Goal: Communication & Community: Answer question/provide support

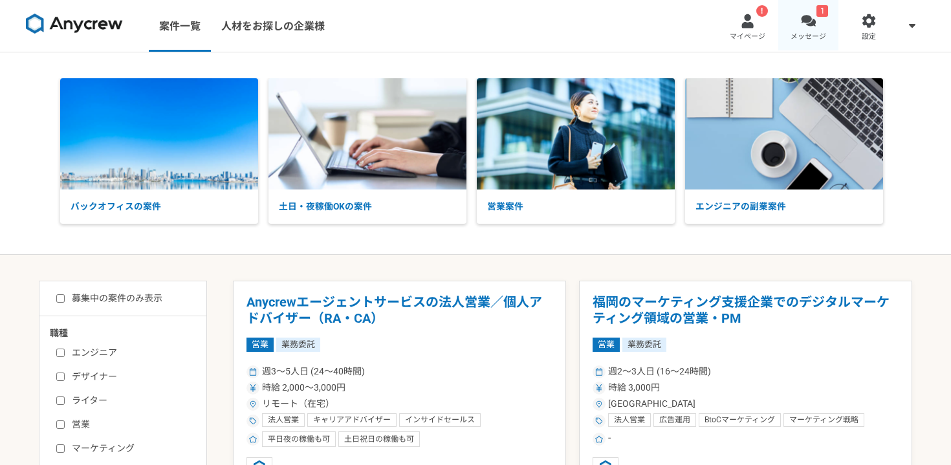
click at [816, 27] on link "1 メッセージ" at bounding box center [808, 26] width 61 height 52
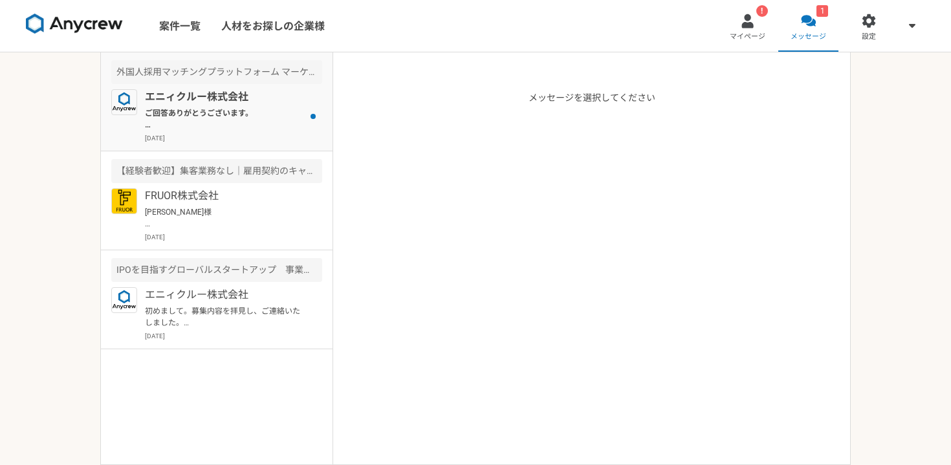
click at [250, 122] on p "ご回答ありがとうございます。 現在ご応募いただいている2つの案件は、同クライアントの案件になっておりまして、転職のご意向のある方を優先的にご提案させていただい…" at bounding box center [225, 118] width 160 height 23
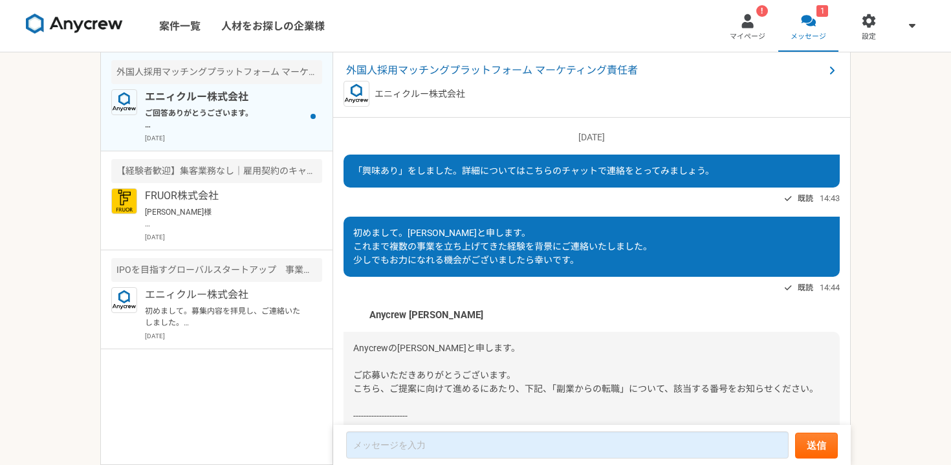
scroll to position [601, 0]
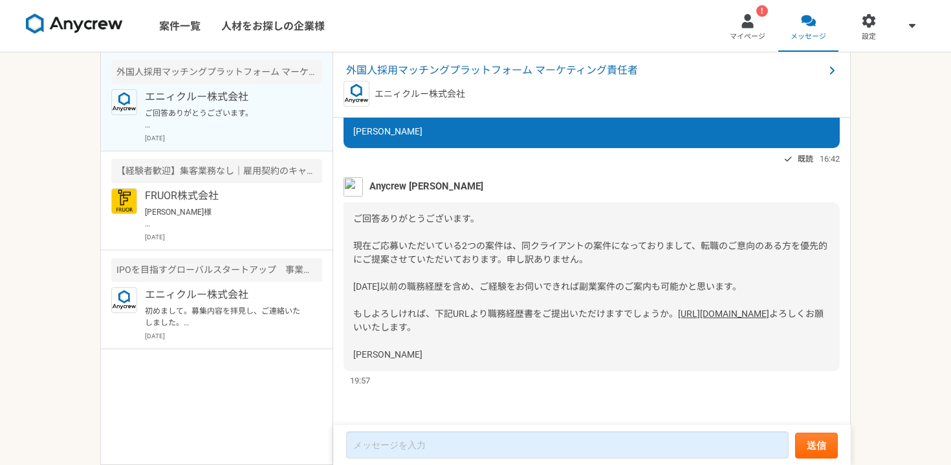
click at [678, 308] on link "[URL][DOMAIN_NAME]" at bounding box center [723, 313] width 91 height 10
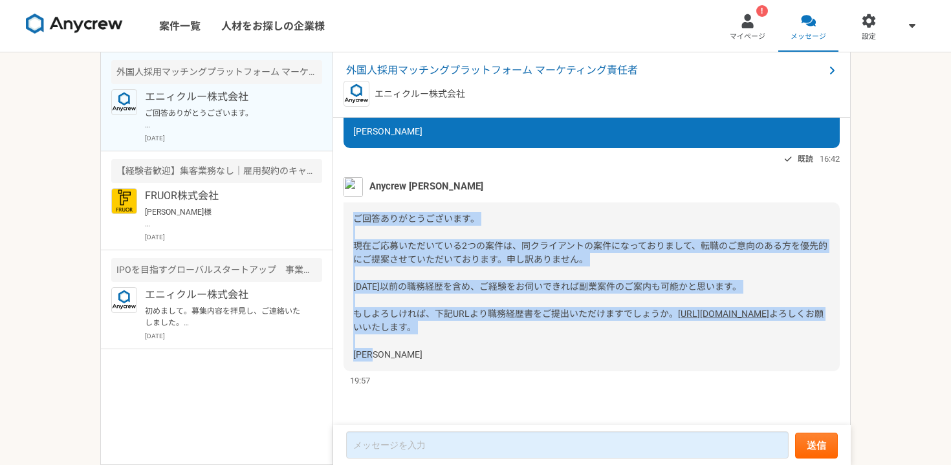
drag, startPoint x: 354, startPoint y: 197, endPoint x: 441, endPoint y: 364, distance: 188.9
click at [441, 364] on div "ご回答ありがとうございます。 現在ご応募いただいている2つの案件は、同クライアントの案件になっておりまして、転職のご意向のある方を優先的にご提案させていただい…" at bounding box center [591, 286] width 496 height 169
copy div "ご回答ありがとうございます。 現在ご応募いただいている2つの案件は、同クライアントの案件になっておりまして、転職のご意向のある方を優先的にご提案させていただい…"
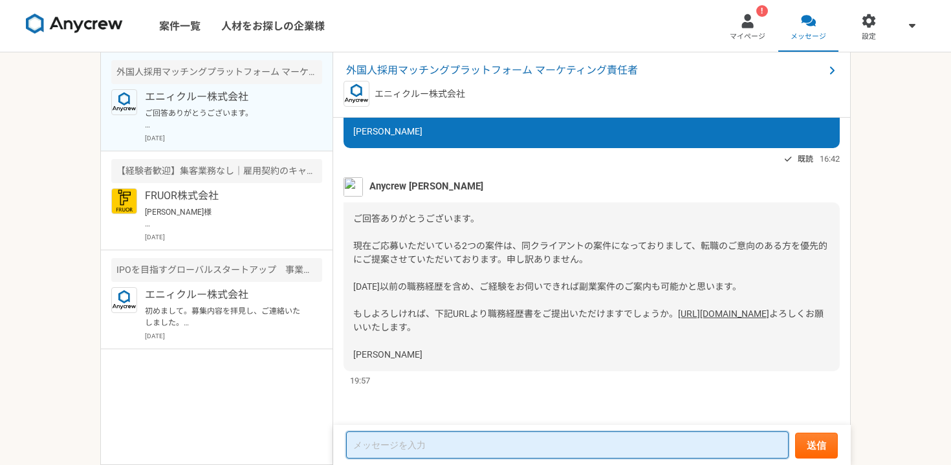
click at [386, 444] on textarea at bounding box center [567, 444] width 442 height 27
paste textarea "大竹様 お世話になっております。沢坂です。 ご連絡ありがとうございます。 ご案内いただいたGoogleフォームですが、送信時にエラーが発生しており、提出が完了…"
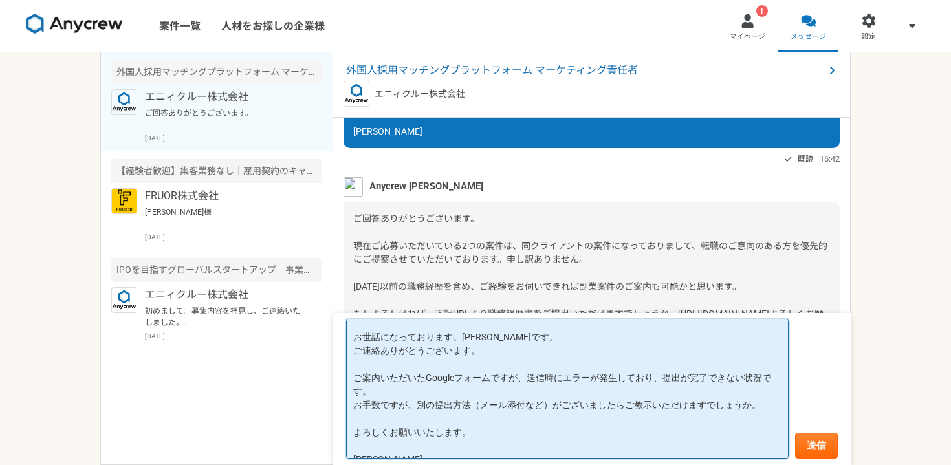
scroll to position [37, 0]
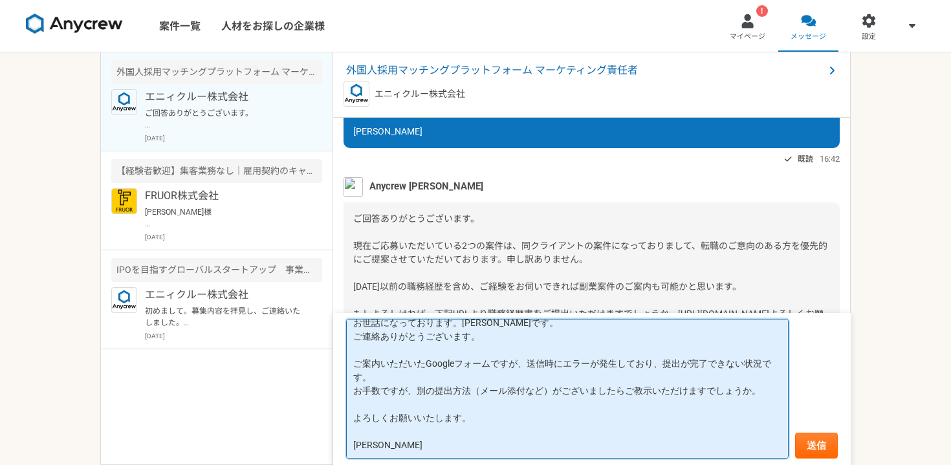
click at [355, 392] on textarea "大竹様 お世話になっております。沢坂です。 ご連絡ありがとうございます。 ご案内いただいたGoogleフォームですが、送信時にエラーが発生しており、提出が完了…" at bounding box center [567, 389] width 442 height 140
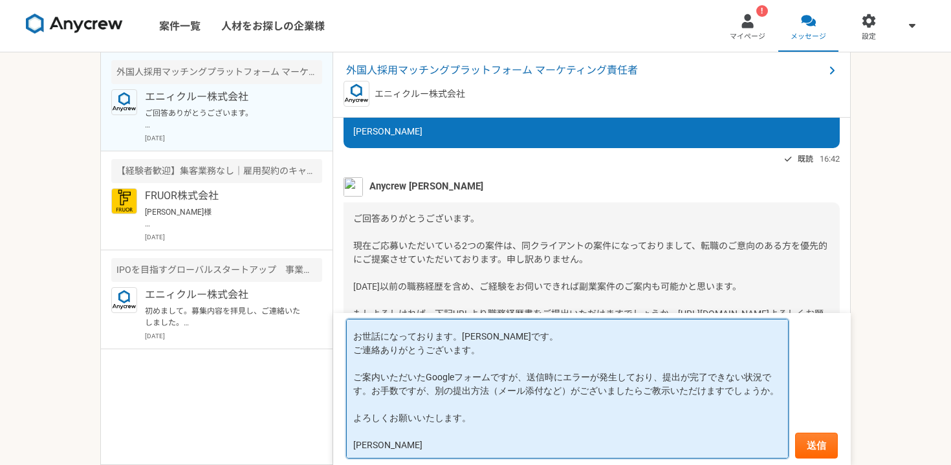
scroll to position [23, 0]
type textarea "[PERSON_NAME]様 お世話になっております。[PERSON_NAME]です。 ご連絡ありがとうございます。 ご案内いただいたGoogleフォームです…"
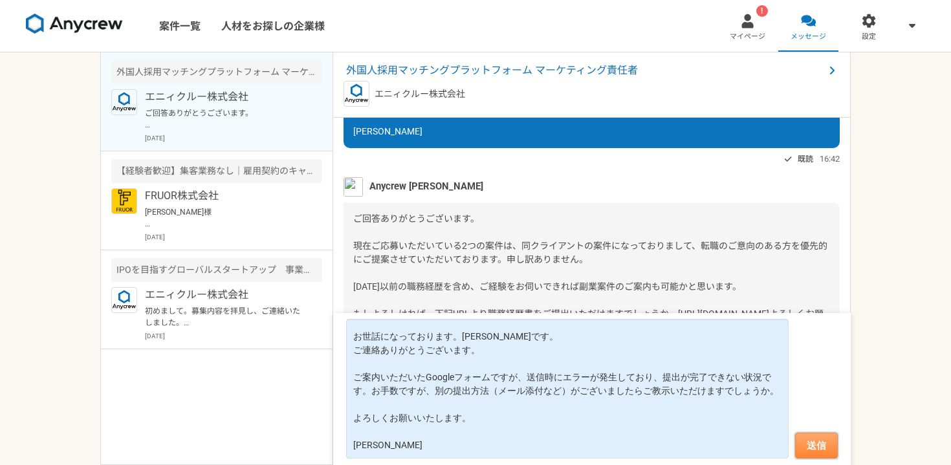
click at [834, 448] on button "送信" at bounding box center [816, 446] width 43 height 26
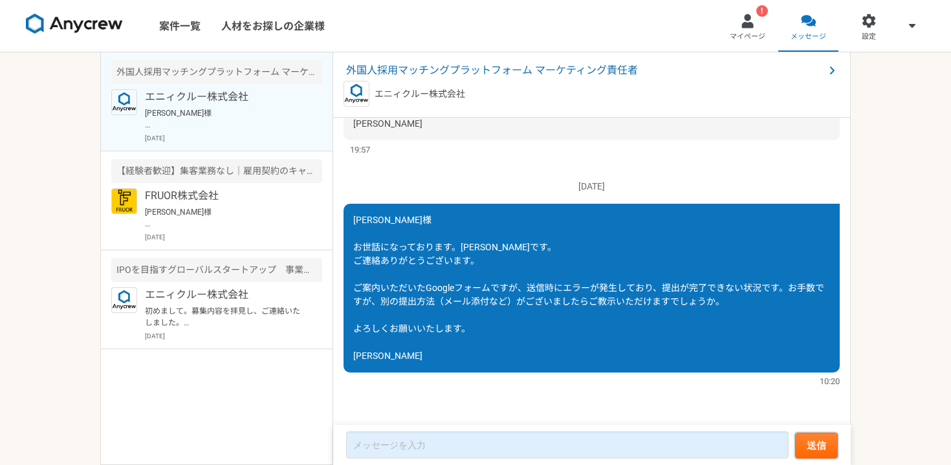
scroll to position [833, 0]
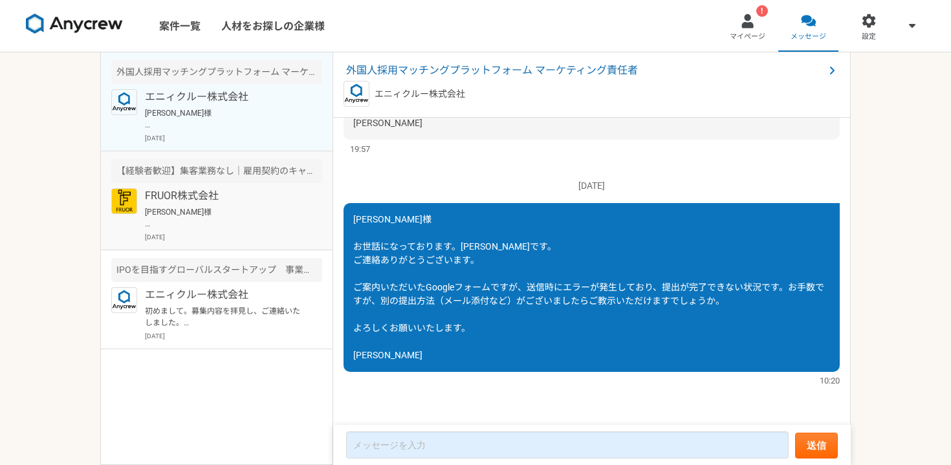
click at [193, 218] on p "小笠原様 お世話になっております。 沢坂です。 キャリアアドバイザーとしては約1年弱の実務経験がございます。 引き続きどうぞよろしくお願いいたします。 沢坂" at bounding box center [225, 217] width 160 height 23
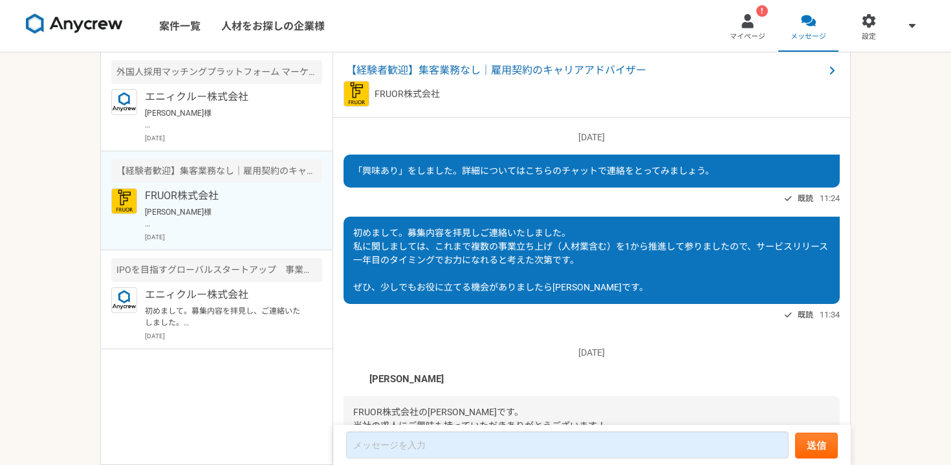
scroll to position [816, 0]
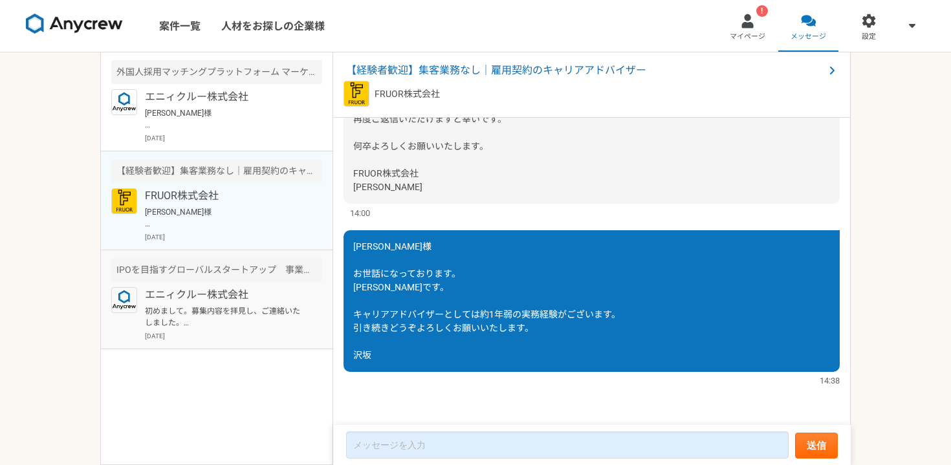
click at [200, 301] on p "エニィクルー株式会社" at bounding box center [225, 295] width 160 height 16
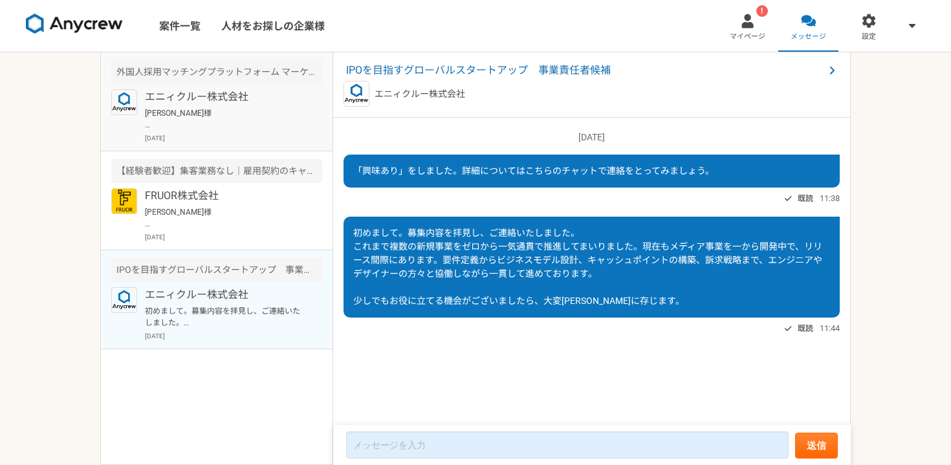
click at [237, 106] on div "エニィクルー株式会社 大竹様 お世話になっております。沢坂です。 ご連絡ありがとうございます。 ご案内いただいたGoogleフォームですが、送信時にエラーが発…" at bounding box center [233, 116] width 177 height 54
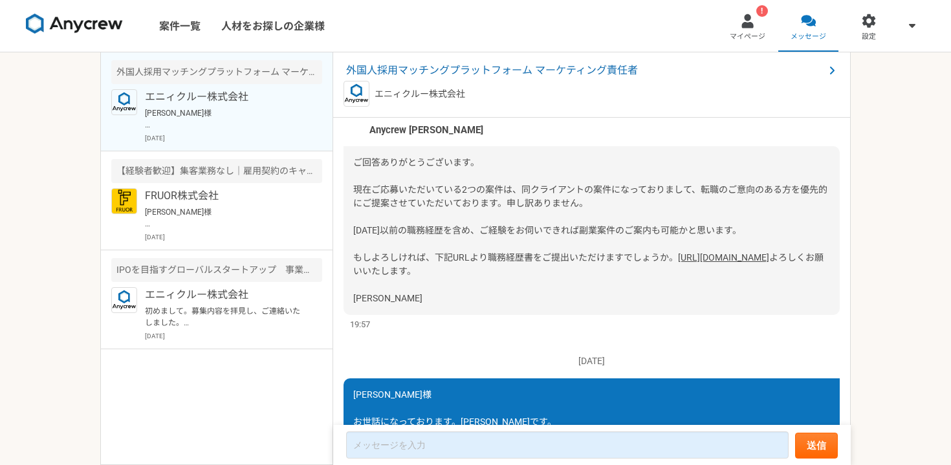
scroll to position [461, 0]
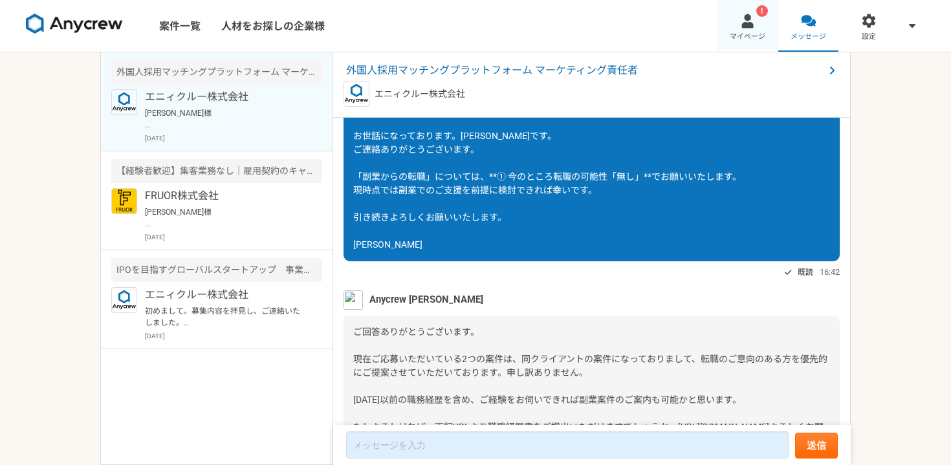
click at [753, 32] on span "マイページ" at bounding box center [748, 37] width 36 height 10
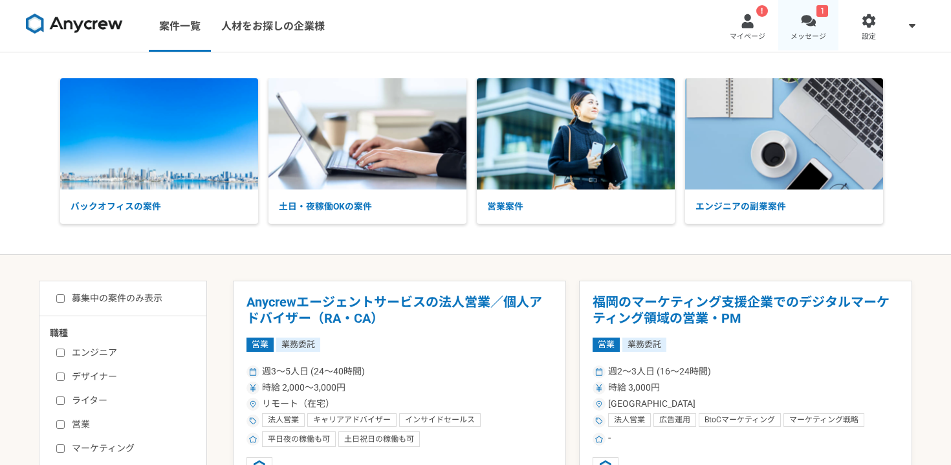
click at [796, 18] on link "1 メッセージ" at bounding box center [808, 26] width 61 height 52
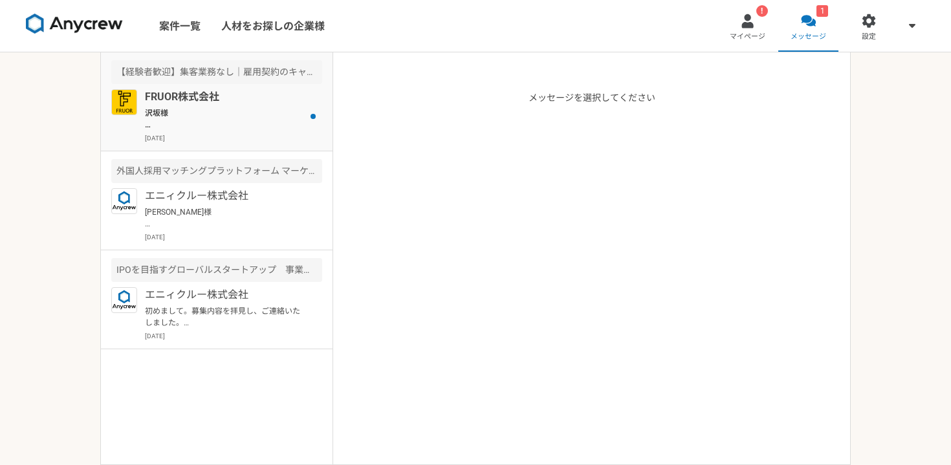
click at [232, 123] on p "沢坂様 お世話になっております。 FRUOR株式会社小笠原でございます。 ご返信いただきましてありがとうございます。 一度オンラインにてご面談をさせていただけ…" at bounding box center [225, 118] width 160 height 23
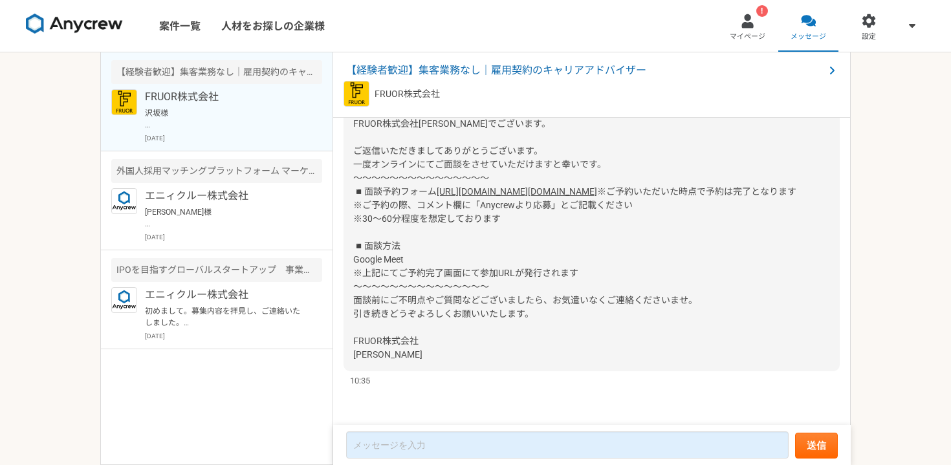
scroll to position [1239, 0]
drag, startPoint x: 480, startPoint y: 209, endPoint x: 546, endPoint y: 208, distance: 66.6
click at [546, 208] on span "※ご予約いただいた時点で予約は完了となります ※ご予約の際、コメント欄に「Anycrewより応募」とご記載ください ※30〜60分程度を想定しております ◾️…" at bounding box center [574, 272] width 443 height 173
copy span "Anycrewより応募"
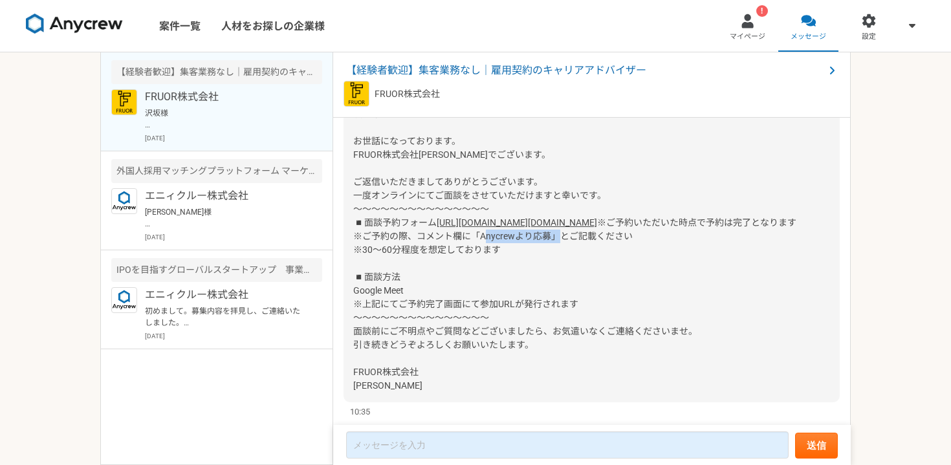
scroll to position [1163, 0]
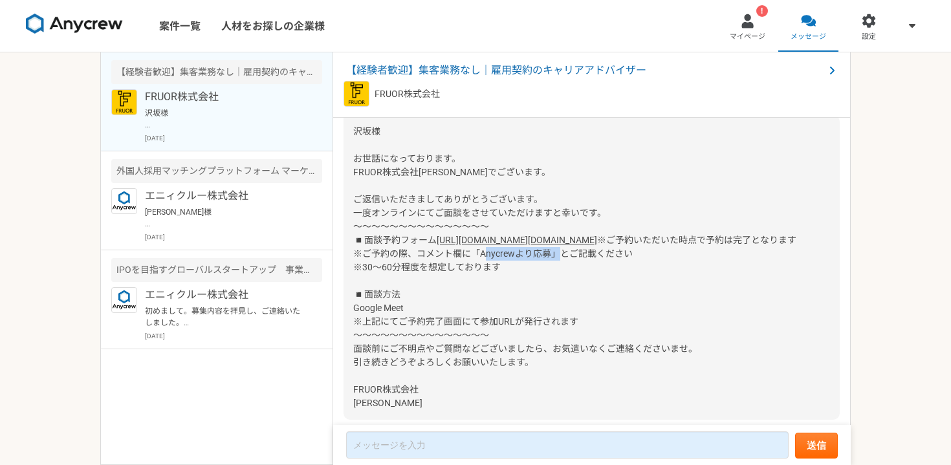
click at [463, 245] on link "https://timerex.net/s/ogasawara.fruor_6608/9ad172f1" at bounding box center [517, 240] width 160 height 10
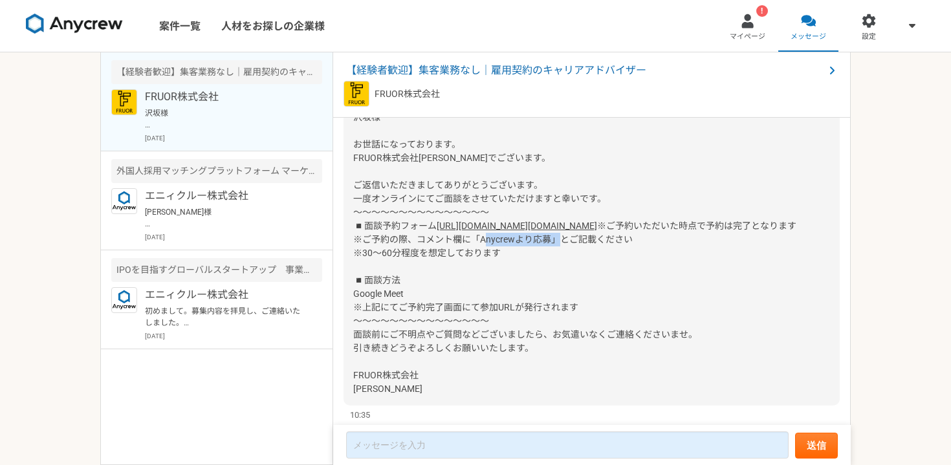
scroll to position [1141, 0]
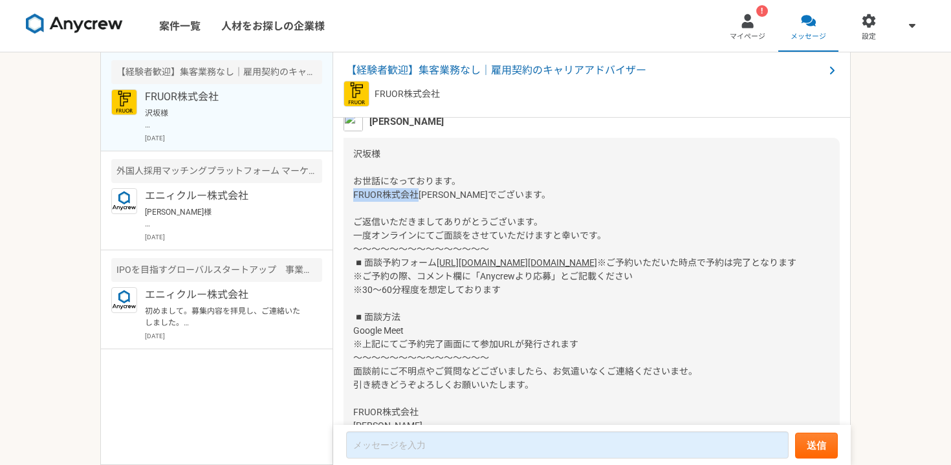
drag, startPoint x: 351, startPoint y: 194, endPoint x: 418, endPoint y: 195, distance: 67.3
click at [418, 195] on div "沢坂様 お世話になっております。 FRUOR株式会社小笠原でございます。 ご返信いただきましてありがとうございます。 一度オンラインにてご面談をさせていただけ…" at bounding box center [591, 290] width 496 height 305
copy span "FRUOR株式会社"
click at [468, 199] on span "沢坂様 お世話になっております。 FRUOR株式会社小笠原でございます。 ご返信いただきましてありがとうございます。 一度オンラインにてご面談をさせていただけ…" at bounding box center [479, 208] width 253 height 119
drag, startPoint x: 354, startPoint y: 193, endPoint x: 451, endPoint y: 193, distance: 97.0
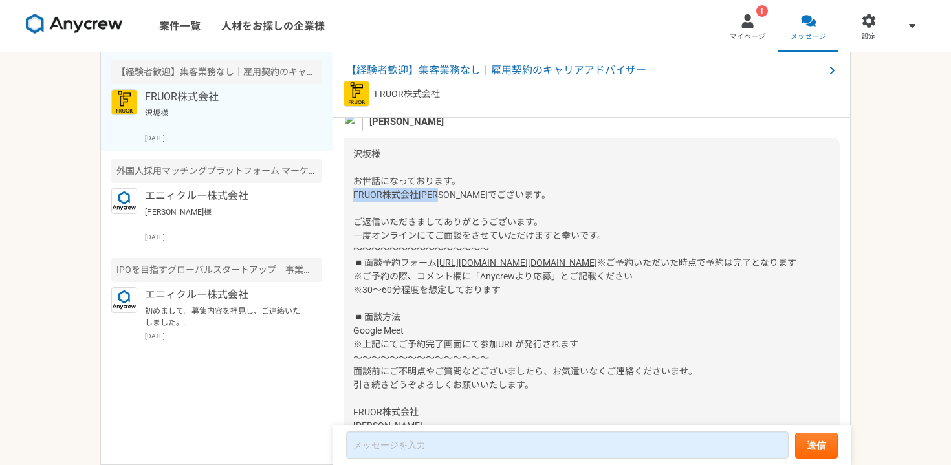
click at [451, 193] on span "沢坂様 お世話になっております。 FRUOR株式会社小笠原でございます。 ご返信いただきましてありがとうございます。 一度オンラインにてご面談をさせていただけ…" at bounding box center [479, 208] width 253 height 119
click at [446, 194] on span "沢坂様 お世話になっております。 FRUOR株式会社小笠原でございます。 ご返信いただきましてありがとうございます。 一度オンラインにてご面談をさせていただけ…" at bounding box center [479, 208] width 253 height 119
drag, startPoint x: 354, startPoint y: 197, endPoint x: 415, endPoint y: 197, distance: 61.4
click at [415, 197] on span "沢坂様 お世話になっております。 FRUOR株式会社小笠原でございます。 ご返信いただきましてありがとうございます。 一度オンラインにてご面談をさせていただけ…" at bounding box center [479, 208] width 253 height 119
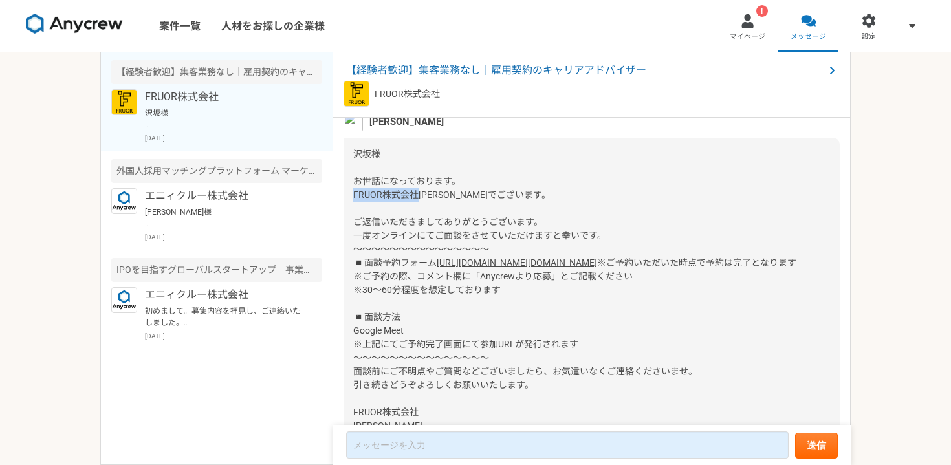
copy span "FRUOR株式会社"
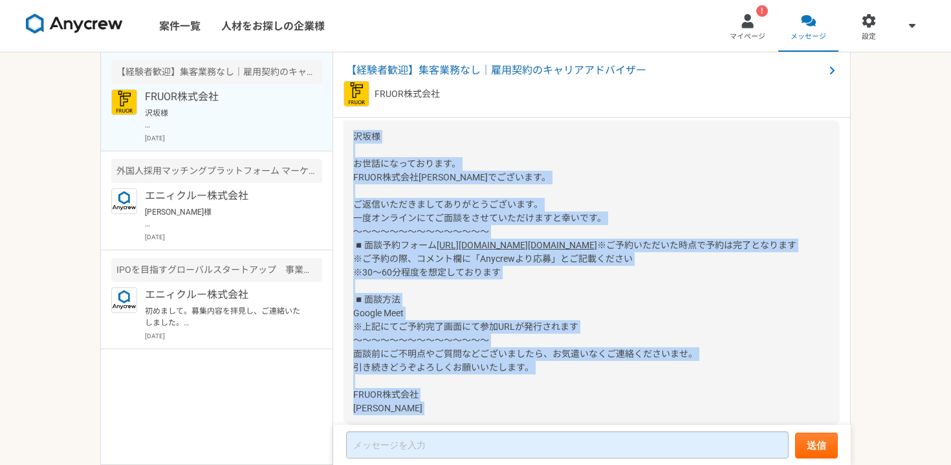
scroll to position [1239, 0]
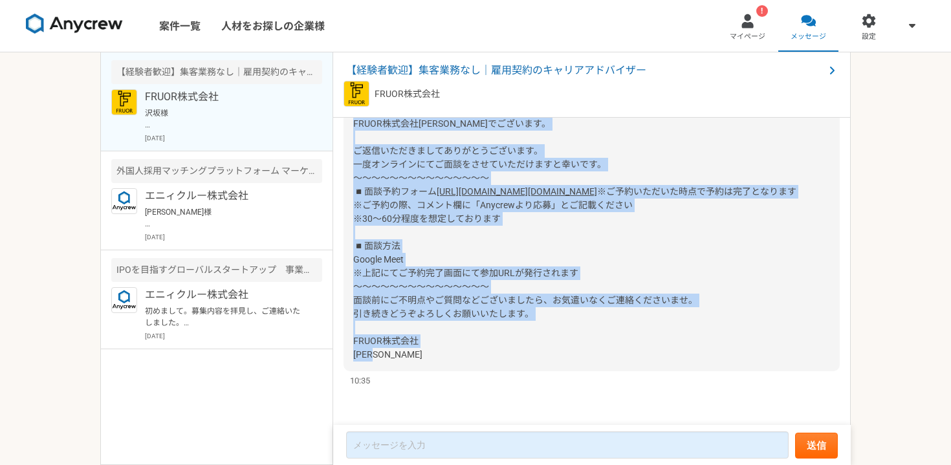
drag, startPoint x: 352, startPoint y: 135, endPoint x: 500, endPoint y: 353, distance: 263.7
click at [500, 353] on div "沢坂様 お世話になっております。 FRUOR株式会社小笠原でございます。 ご返信いただきましてありがとうございます。 一度オンラインにてご面談をさせていただけ…" at bounding box center [591, 219] width 496 height 305
copy div "沢坂様 お世話になっております。 FRUOR株式会社小笠原でございます。 ご返信いただきましてありがとうございます。 一度オンラインにてご面談をさせていただけ…"
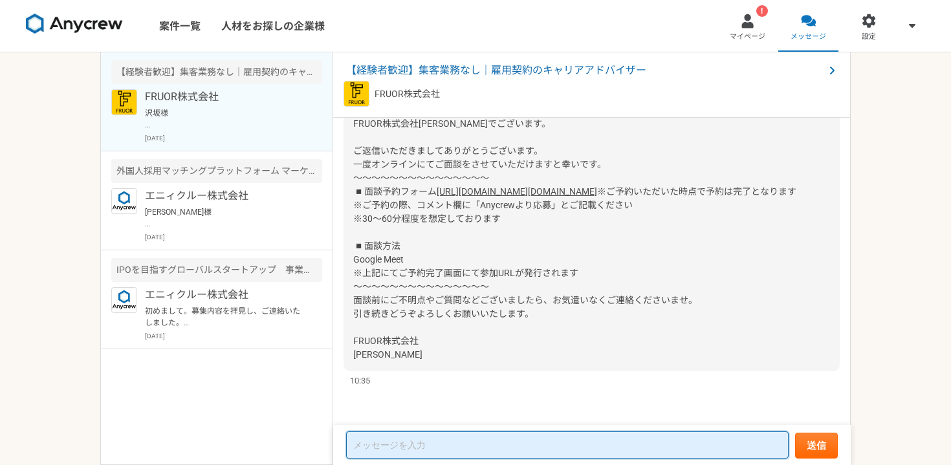
click at [400, 442] on textarea at bounding box center [567, 444] width 442 height 27
paste textarea "[PERSON_NAME]様 お世話になっております。 [PERSON_NAME]です。 ご案内ありがとうございます。 [DATE]16:00〜で予約させてい…"
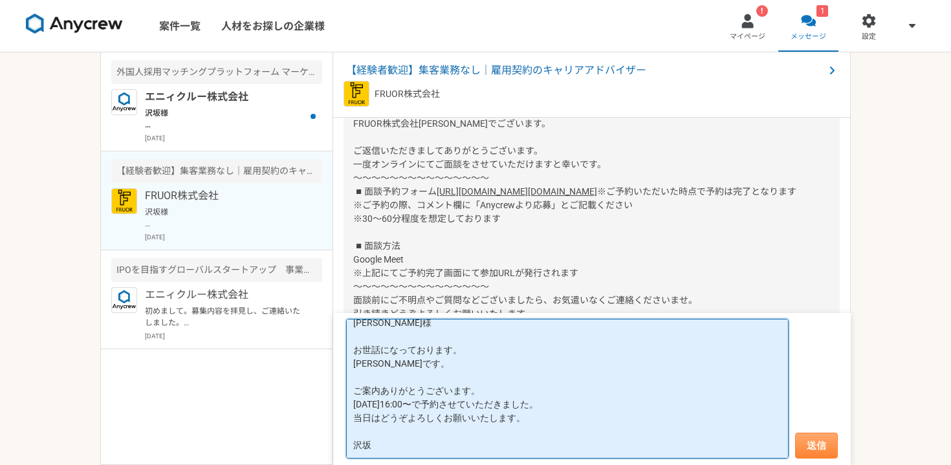
type textarea "[PERSON_NAME]様 お世話になっております。 [PERSON_NAME]です。 ご案内ありがとうございます。 [DATE]16:00〜で予約させてい…"
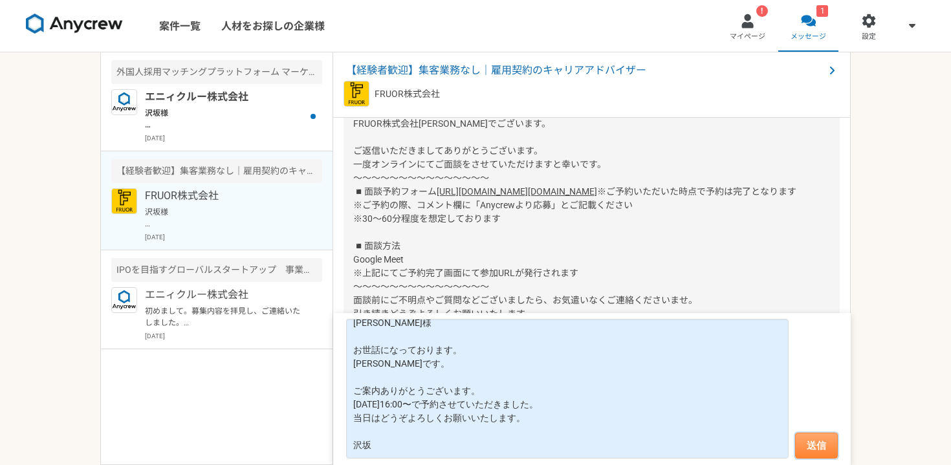
click at [823, 453] on button "送信" at bounding box center [816, 446] width 43 height 26
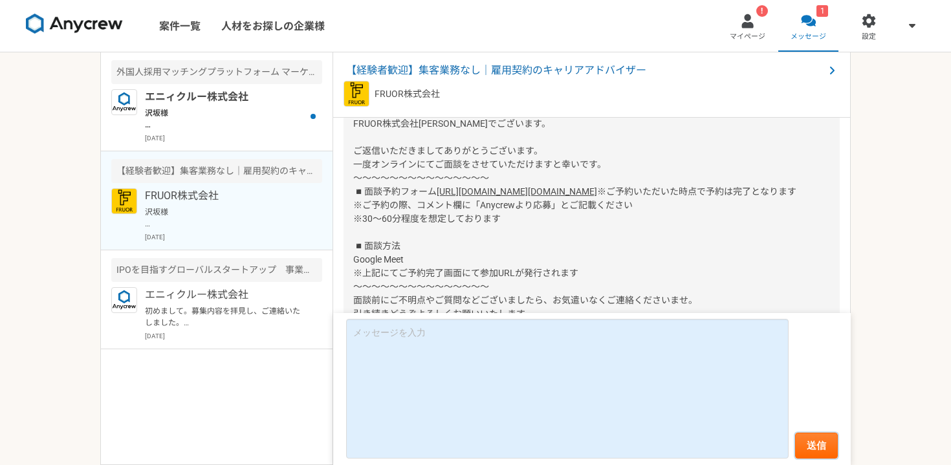
scroll to position [1420, 0]
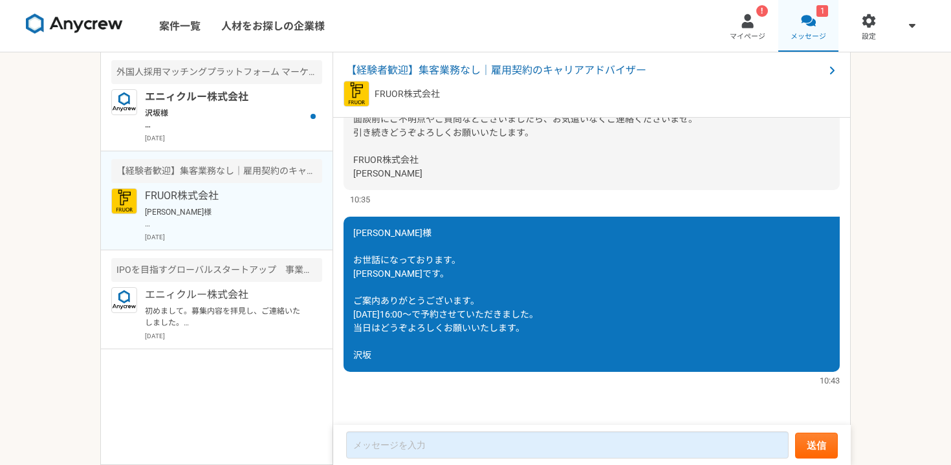
click at [804, 30] on link "1 メッセージ" at bounding box center [808, 26] width 61 height 52
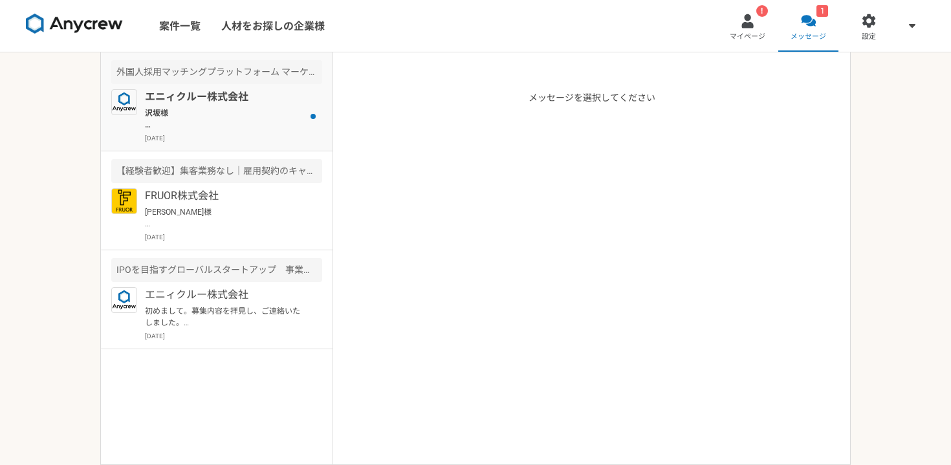
click at [218, 116] on p "沢坂様 お手数をおかけします。 [EMAIL_ADDRESS][DOMAIN_NAME] こちらのアドレスにお送りいただければと思います。 よろしくお願いいた…" at bounding box center [225, 118] width 160 height 23
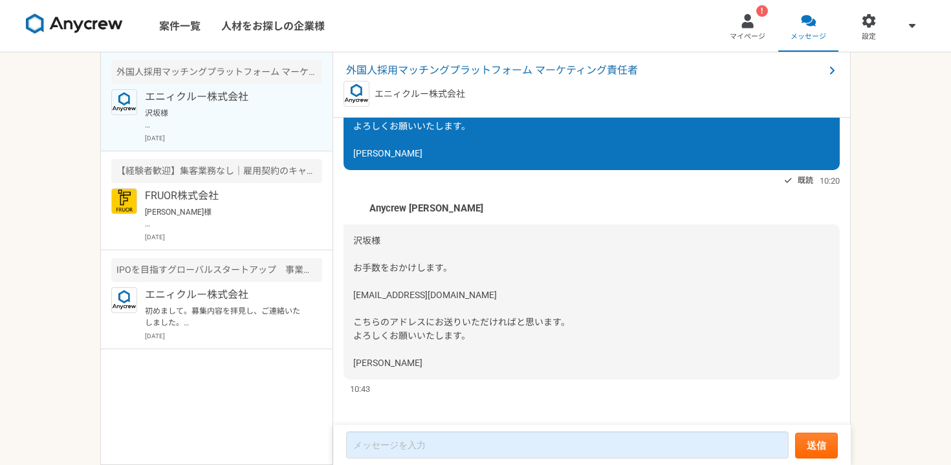
scroll to position [980, 0]
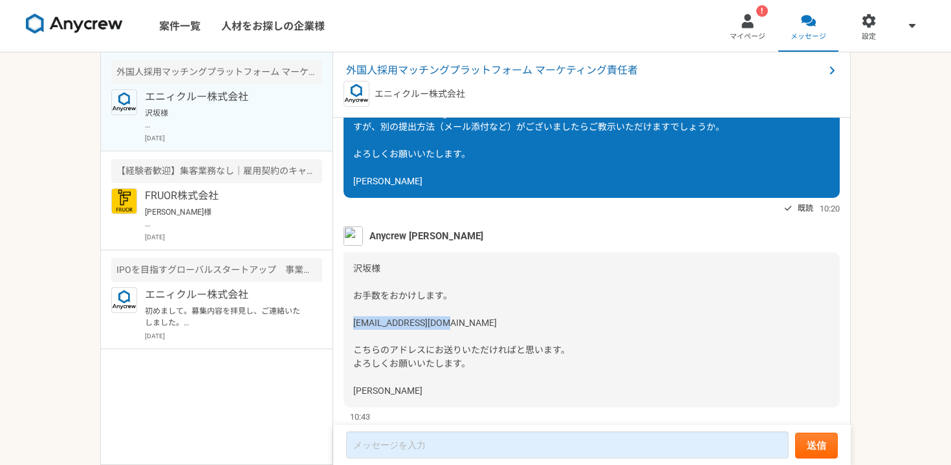
drag, startPoint x: 353, startPoint y: 352, endPoint x: 483, endPoint y: 352, distance: 130.0
click at [483, 352] on div "沢坂様 お手数をおかけします。 [EMAIL_ADDRESS][DOMAIN_NAME] こちらのアドレスにお送りいただければと思います。 よろしくお願いいた…" at bounding box center [591, 329] width 496 height 155
copy span "notake@any-crew.com"
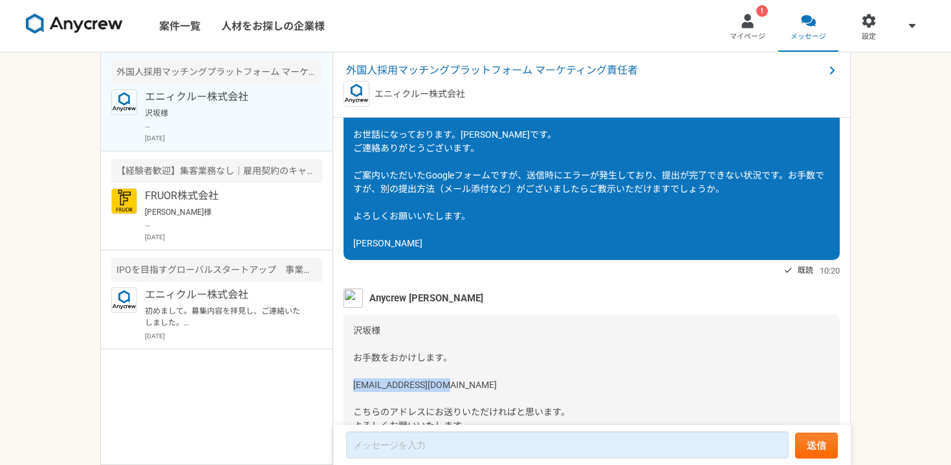
scroll to position [850, 0]
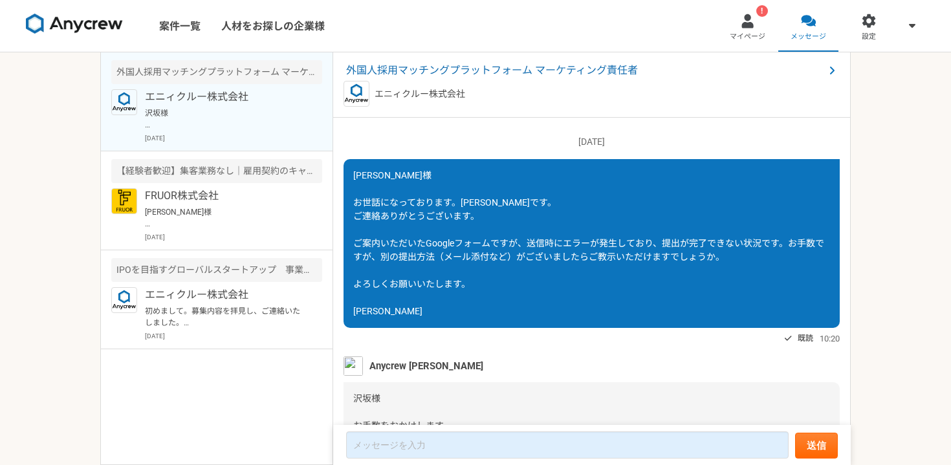
click at [362, 206] on span "[PERSON_NAME]様 お世話になっております。[PERSON_NAME]です。 ご連絡ありがとうございます。 ご案内いただいたGoogleフォームです…" at bounding box center [588, 243] width 471 height 146
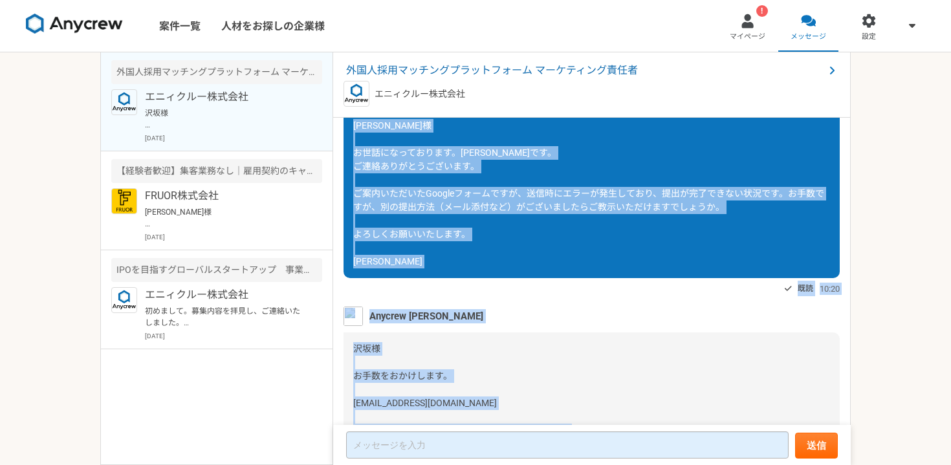
scroll to position [1043, 0]
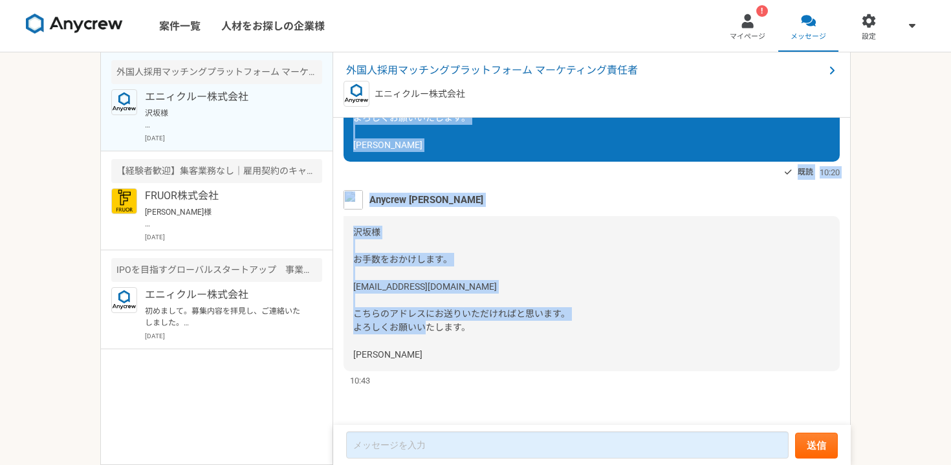
drag, startPoint x: 356, startPoint y: 204, endPoint x: 455, endPoint y: 371, distance: 194.0
click at [455, 371] on div "2025/10/09（木） 「興味あり」をしました。詳細についてはこちらのチャットで連絡をとってみましょう。 既読 14:43 初めまして。沢坂と申します。 …" at bounding box center [591, 272] width 517 height 308
copy div "大竹様 お世話になっております。沢坂です。 ご連絡ありがとうございます。 ご案内いただいたGoogleフォームですが、送信時にエラーが発生しており、提出が完了…"
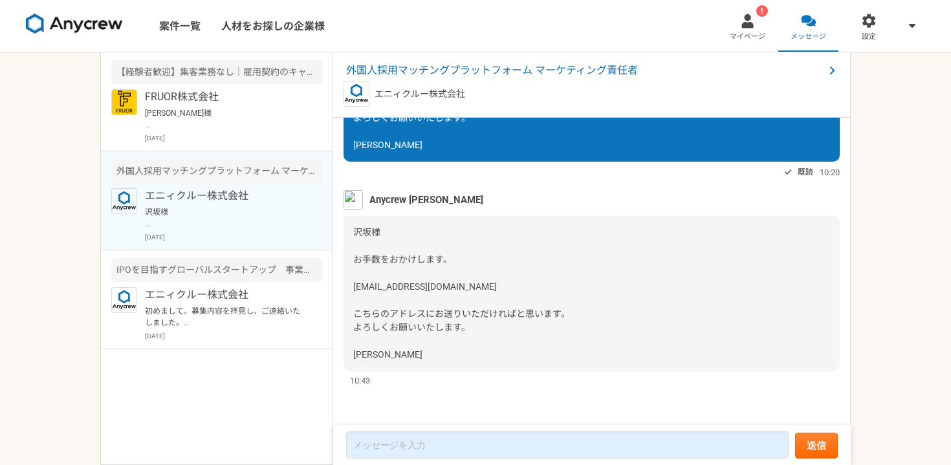
click at [444, 270] on div "沢坂様 お手数をおかけします。 [EMAIL_ADDRESS][DOMAIN_NAME] こちらのアドレスにお送りいただければと思います。 よろしくお願いいた…" at bounding box center [591, 293] width 496 height 155
drag, startPoint x: 446, startPoint y: 288, endPoint x: 352, endPoint y: 290, distance: 93.8
click at [352, 290] on div "沢坂様 お手数をおかけします。 [EMAIL_ADDRESS][DOMAIN_NAME] こちらのアドレスにお送りいただければと思います。 よろしくお願いいた…" at bounding box center [591, 293] width 496 height 155
copy span "notake@any-crew.com"
click at [487, 303] on div "沢坂様 お手数をおかけします。 [EMAIL_ADDRESS][DOMAIN_NAME] こちらのアドレスにお送りいただければと思います。 よろしくお願いいた…" at bounding box center [591, 293] width 496 height 155
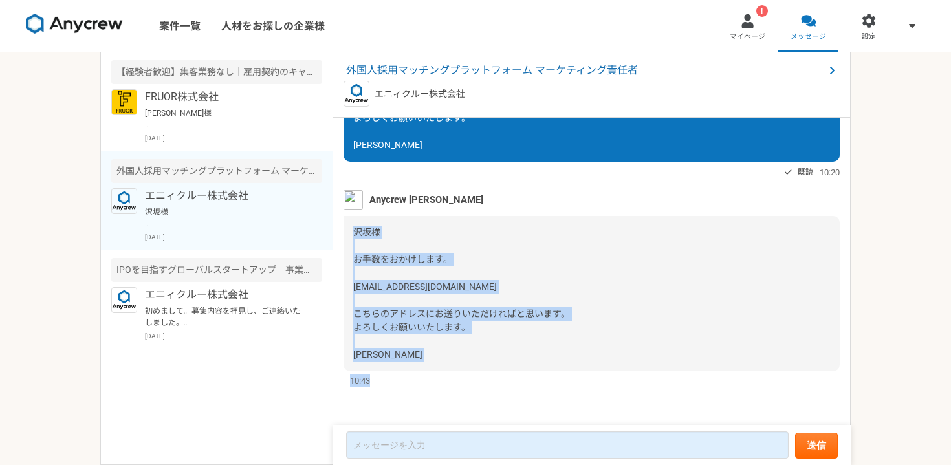
drag, startPoint x: 353, startPoint y: 233, endPoint x: 442, endPoint y: 378, distance: 170.7
click at [442, 378] on div "Anycrew 大竹 沢坂様 お手数をおかけします。 notake@any-crew.com こちらのアドレスにお送りいただければと思います。 よろしくお願い…" at bounding box center [591, 288] width 496 height 197
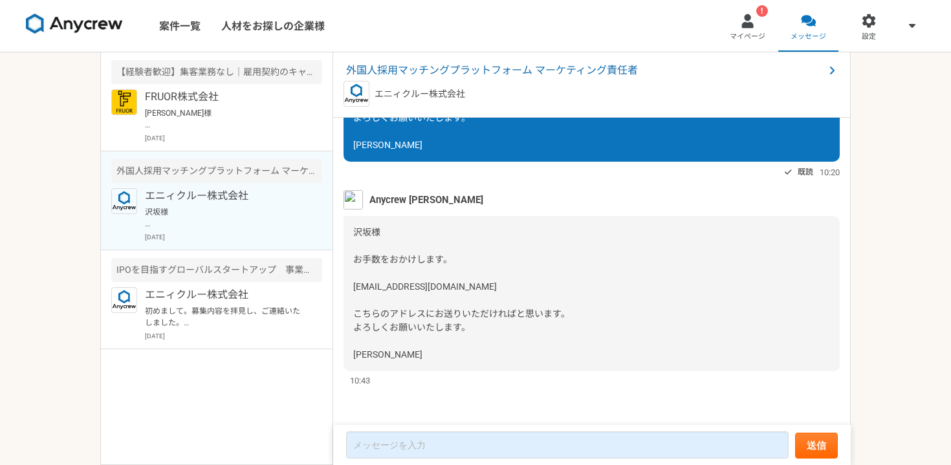
click at [459, 305] on div "沢坂様 お手数をおかけします。 [EMAIL_ADDRESS][DOMAIN_NAME] こちらのアドレスにお送りいただければと思います。 よろしくお願いいた…" at bounding box center [591, 293] width 496 height 155
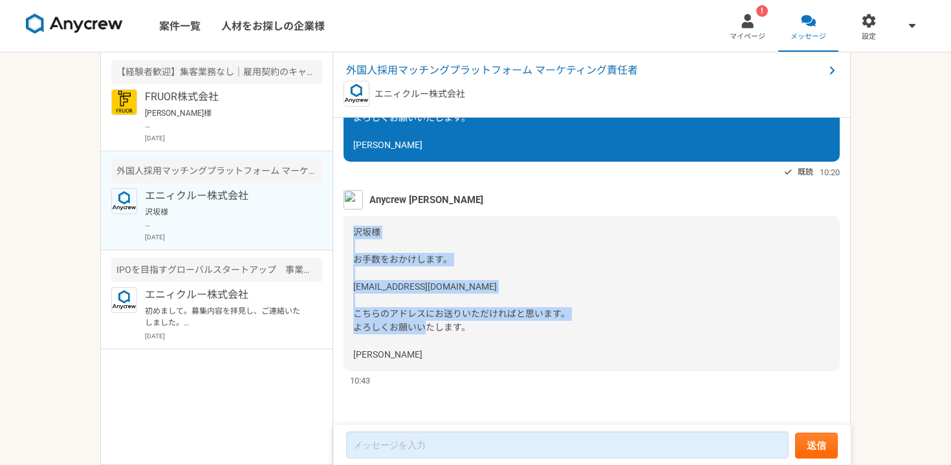
drag, startPoint x: 355, startPoint y: 233, endPoint x: 402, endPoint y: 367, distance: 142.6
click at [402, 367] on div "沢坂様 お手数をおかけします。 [EMAIL_ADDRESS][DOMAIN_NAME] こちらのアドレスにお送りいただければと思います。 よろしくお願いいた…" at bounding box center [591, 293] width 496 height 155
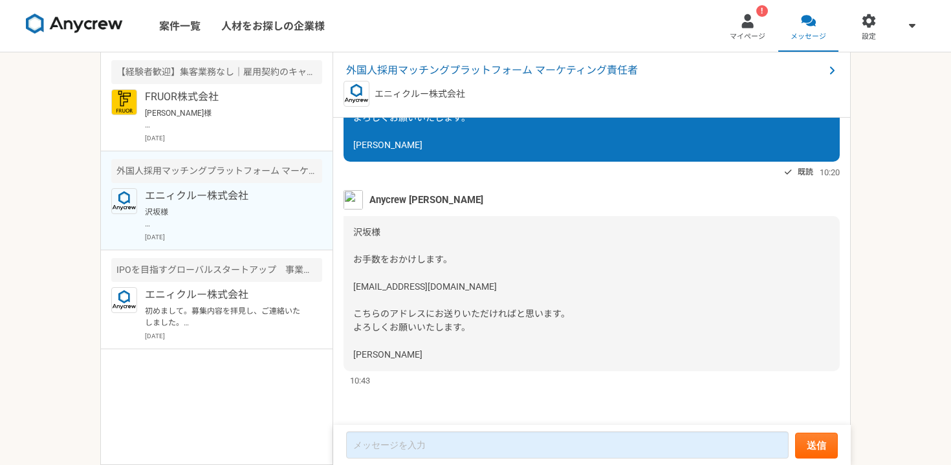
click at [612, 255] on div "沢坂様 お手数をおかけします。 [EMAIL_ADDRESS][DOMAIN_NAME] こちらのアドレスにお送りいただければと思います。 よろしくお願いいた…" at bounding box center [591, 293] width 496 height 155
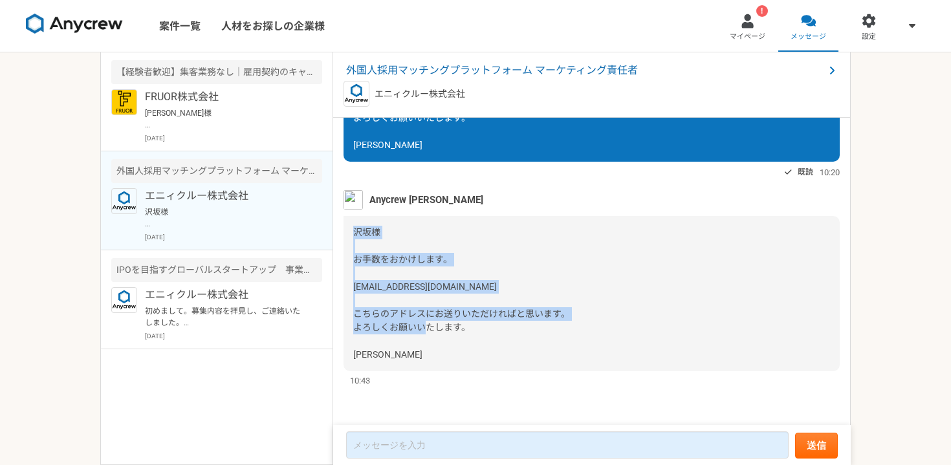
drag, startPoint x: 354, startPoint y: 232, endPoint x: 502, endPoint y: 358, distance: 194.0
click at [502, 358] on div "沢坂様 お手数をおかけします。 [EMAIL_ADDRESS][DOMAIN_NAME] こちらのアドレスにお送りいただければと思います。 よろしくお願いいた…" at bounding box center [591, 293] width 496 height 155
copy span "沢坂様 お手数をおかけします。 notake@any-crew.com こちらのアドレスにお送りいただければと思います。 よろしくお願いいたします。 大竹"
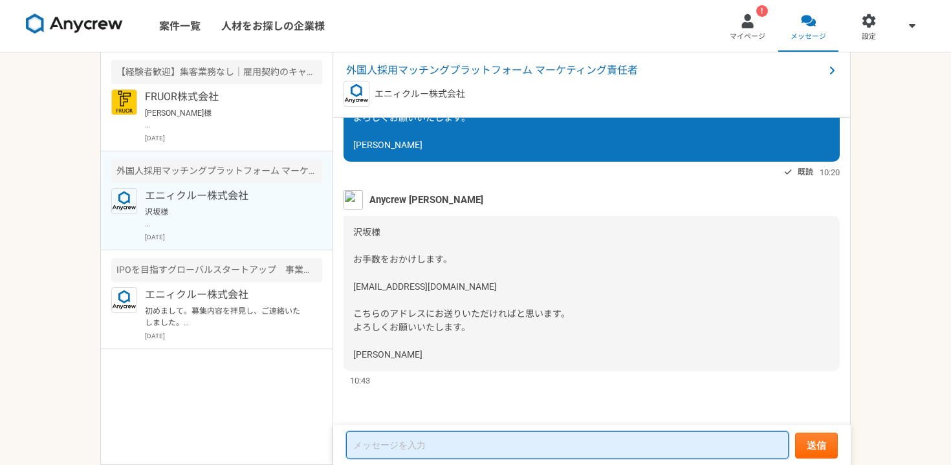
click at [406, 441] on textarea at bounding box center [567, 444] width 442 height 27
paste textarea "大竹様 お世話になっております。沢坂です。 ご案内いただいた notake@any-crew.com 宛に、先ほど職務経歴書を送付いたしました。お手数ですが、…"
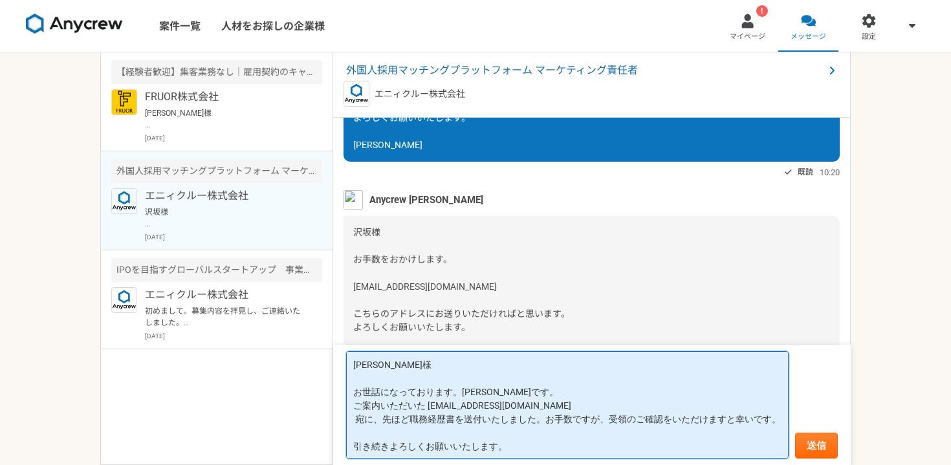
click at [547, 415] on textarea "大竹様 お世話になっております。沢坂です。 ご案内いただいた notake@any-crew.com 宛に、先ほど職務経歴書を送付いたしました。お手数ですが、…" at bounding box center [567, 404] width 442 height 107
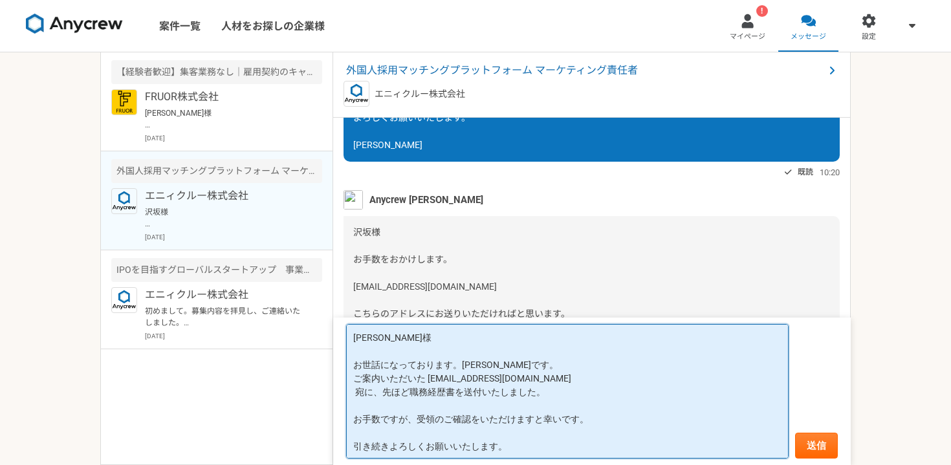
click at [356, 391] on textarea "大竹様 お世話になっております。沢坂です。 ご案内いただいた notake@any-crew.com 宛に、先ほど職務経歴書を送付いたしました。 お手数ですが…" at bounding box center [567, 391] width 442 height 135
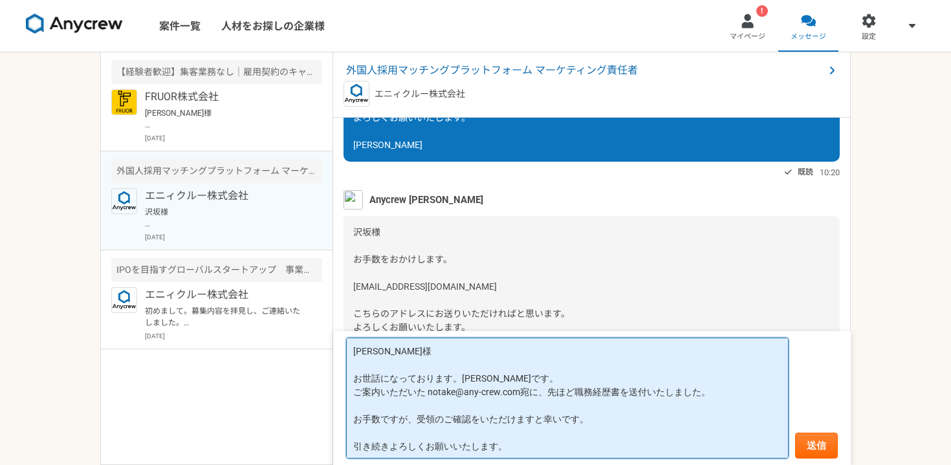
scroll to position [1, 0]
type textarea "[PERSON_NAME]様 お世話になっております。[PERSON_NAME]です。 ご案内いただいた notake@any-crew.com宛に、先ほど職…"
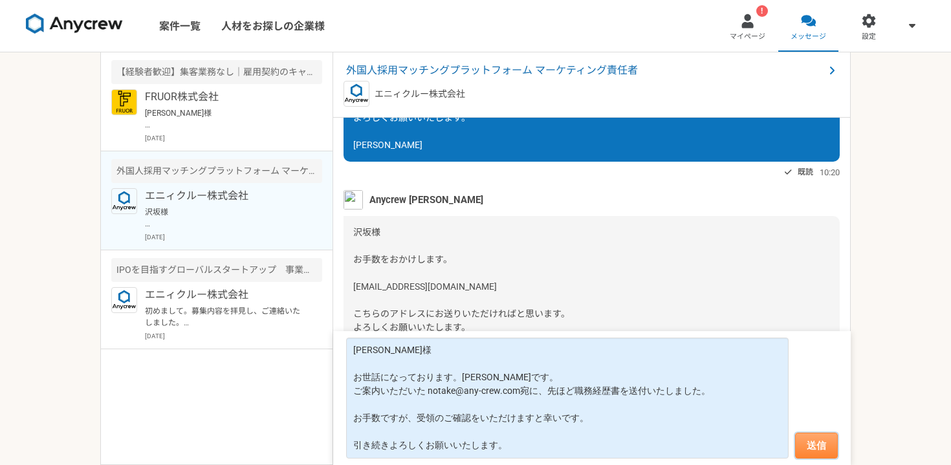
click at [823, 435] on button "送信" at bounding box center [816, 446] width 43 height 26
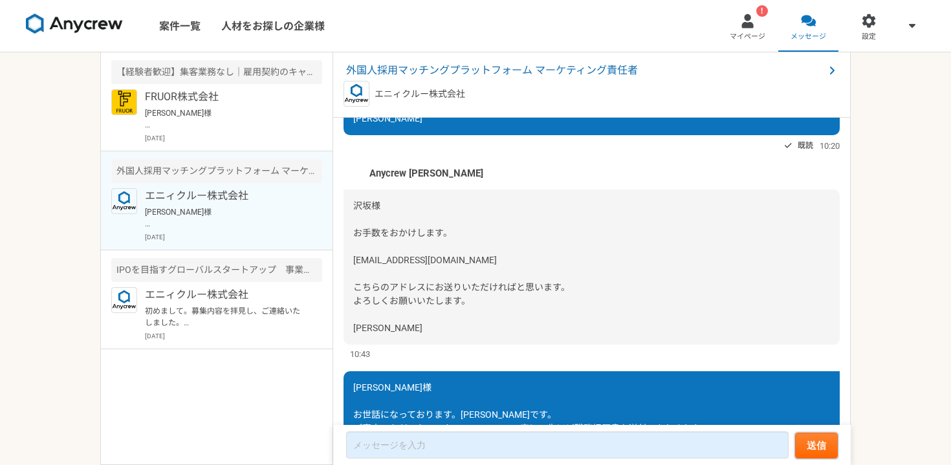
scroll to position [1197, 0]
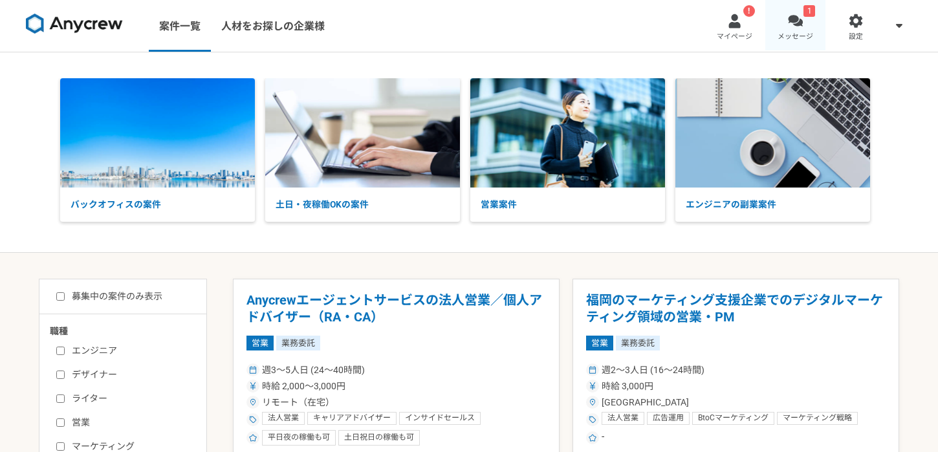
click at [798, 21] on div at bounding box center [795, 21] width 15 height 15
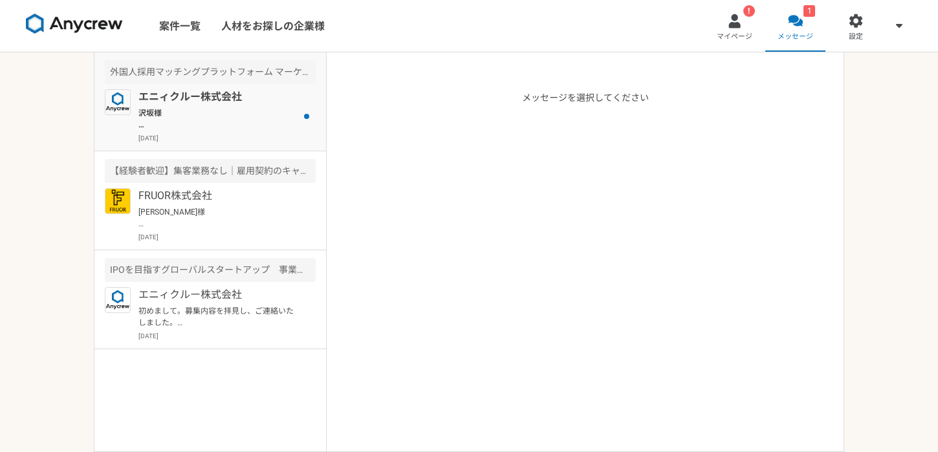
click at [252, 124] on p "沢坂様 ご連絡ありがとうございます。 メールおよび職務経歴書等、ご送付いただきありがとうございます。 拝見させていただきます。 ご興味のある職種は、これまでの…" at bounding box center [218, 118] width 160 height 23
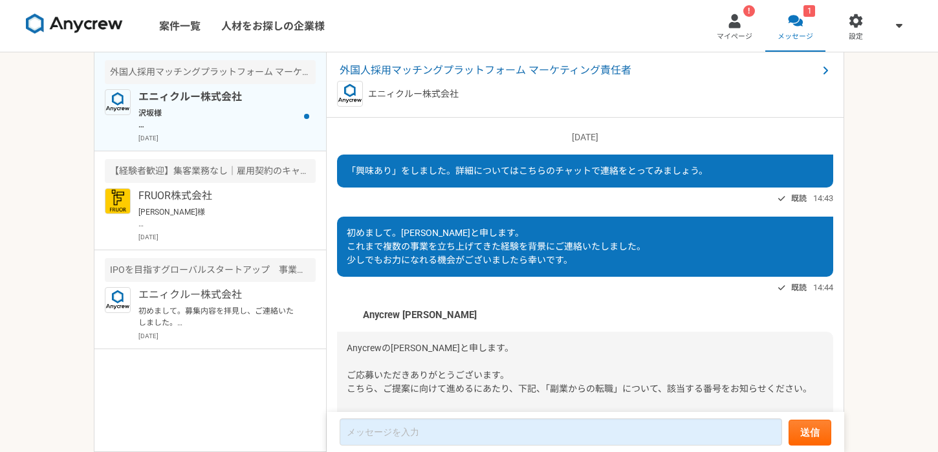
scroll to position [1406, 0]
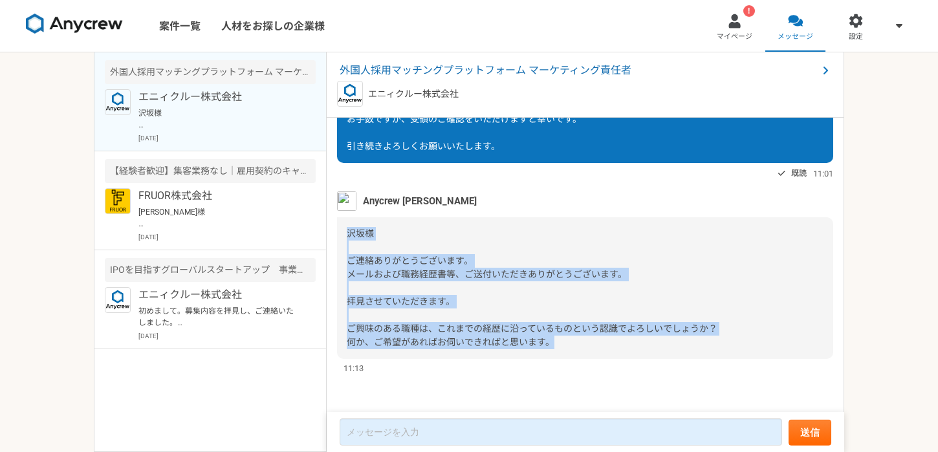
drag, startPoint x: 350, startPoint y: 232, endPoint x: 552, endPoint y: 345, distance: 231.9
click at [552, 345] on span "沢坂様 ご連絡ありがとうございます。 メールおよび職務経歴書等、ご送付いただきありがとうございます。 拝見させていただきます。 ご興味のある職種は、これまでの…" at bounding box center [532, 287] width 371 height 119
copy span "沢坂様 ご連絡ありがとうございます。 メールおよび職務経歴書等、ご送付いただきありがとうございます。 拝見させていただきます。 ご興味のある職種は、これまでの…"
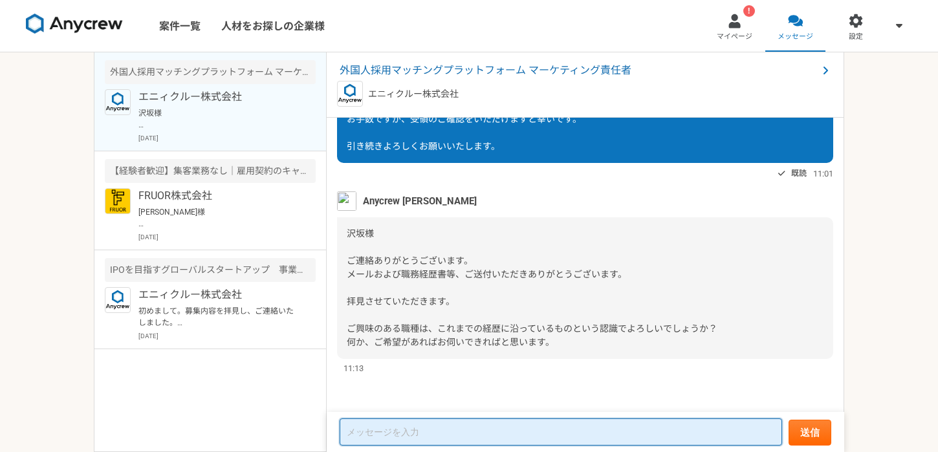
click at [382, 438] on textarea at bounding box center [561, 431] width 442 height 27
paste textarea "お世話になっております。[PERSON_NAME]です。 ToC：コーチング（キャリア／転職／英語） ToB：営業戦略・新規事業・マーケティング全般（※コンテ…"
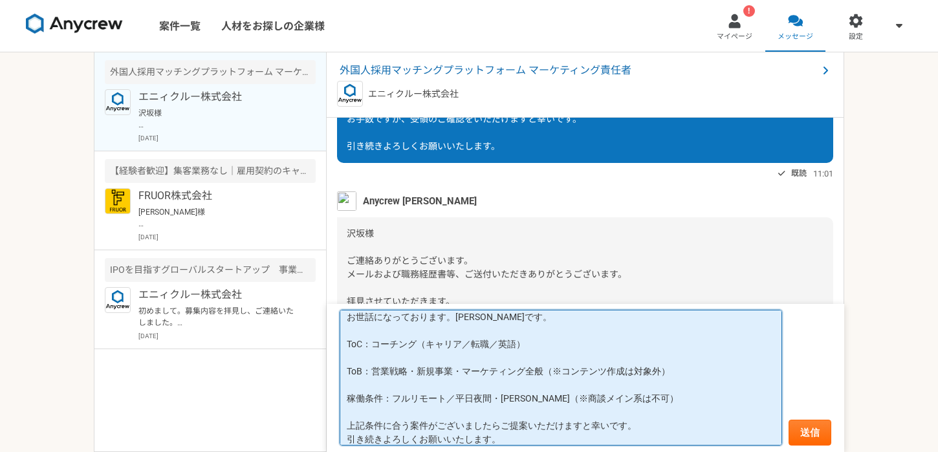
scroll to position [0, 0]
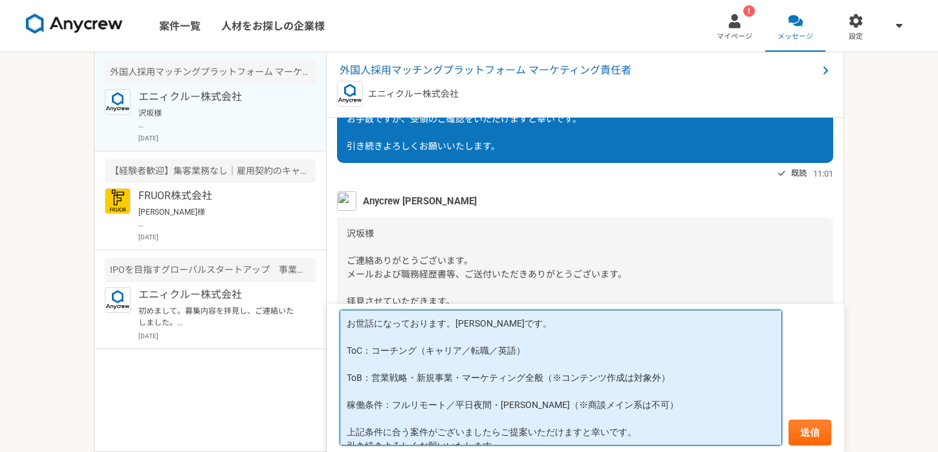
click at [455, 325] on textarea "お世話になっております。[PERSON_NAME]です。 ToC：コーチング（キャリア／転職／英語） ToB：営業戦略・新規事業・マーケティング全般（※コンテ…" at bounding box center [561, 378] width 442 height 136
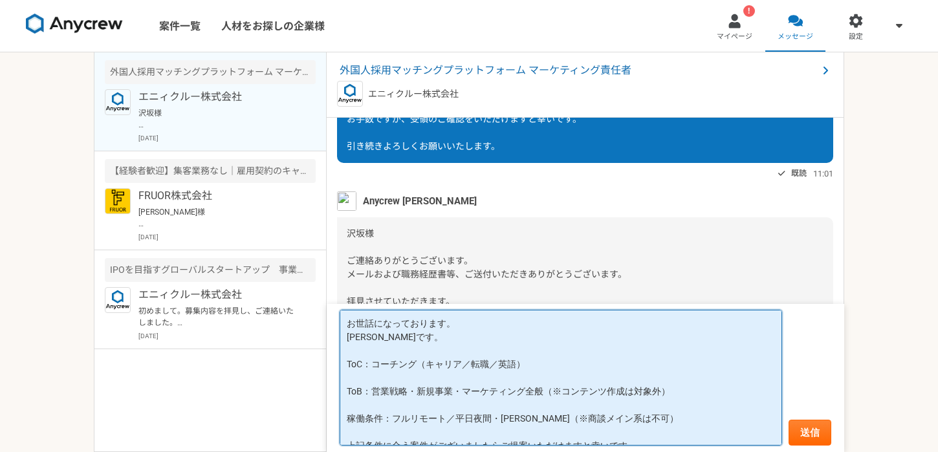
click at [348, 323] on textarea "お世話になっております。 [PERSON_NAME]です。 ToC：コーチング（キャリア／転職／英語） ToB：営業戦略・新規事業・マーケティング全般（※コン…" at bounding box center [561, 378] width 442 height 136
click at [358, 318] on textarea "お世話になっております。 [PERSON_NAME]です。 ToC：コーチング（キャリア／転職／英語） ToB：営業戦略・新規事業・マーケティング全般（※コン…" at bounding box center [561, 378] width 442 height 136
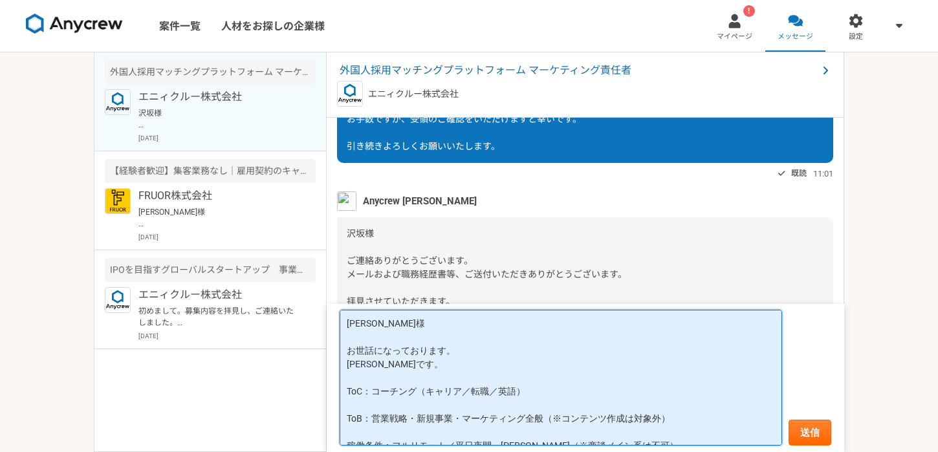
scroll to position [19, 0]
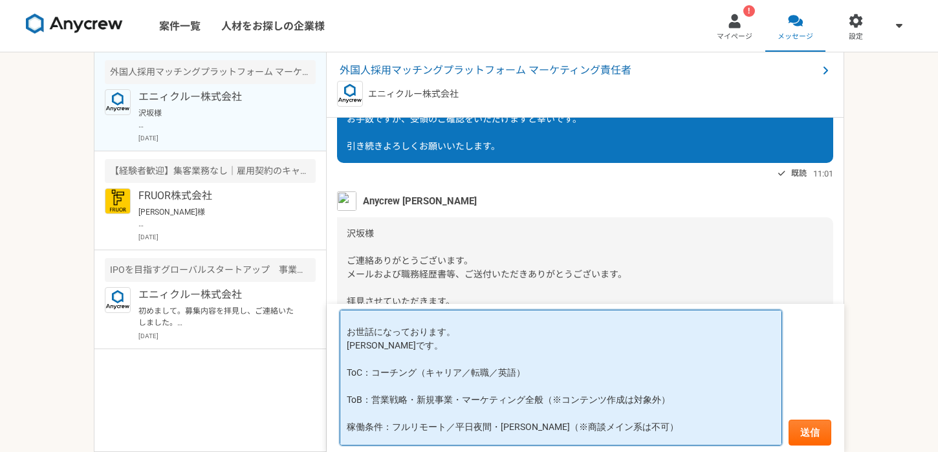
click at [394, 384] on textarea "[PERSON_NAME]様 お世話になっております。 [PERSON_NAME]です。 ToC：コーチング（キャリア／転職／英語） ToB：営業戦略・新規事…" at bounding box center [561, 378] width 442 height 136
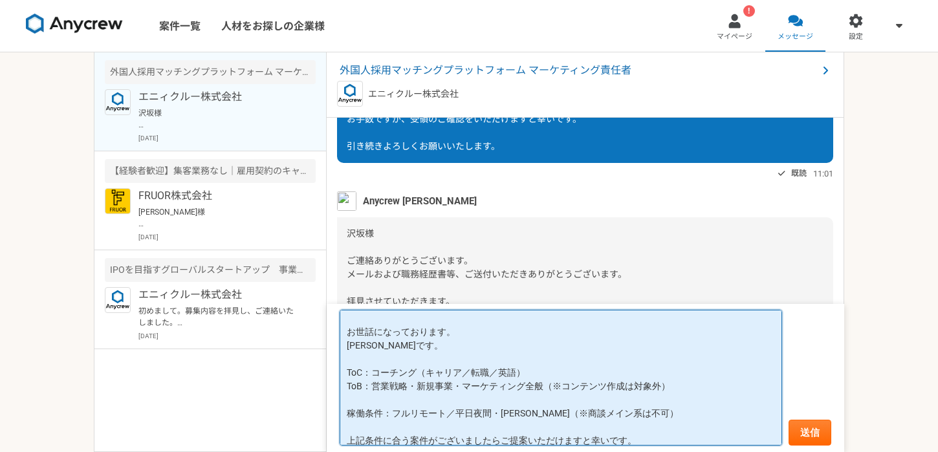
click at [387, 396] on textarea "[PERSON_NAME]様 お世話になっております。 [PERSON_NAME]です。 ToC：コーチング（キャリア／転職／英語） ToB：営業戦略・新規事…" at bounding box center [561, 378] width 442 height 136
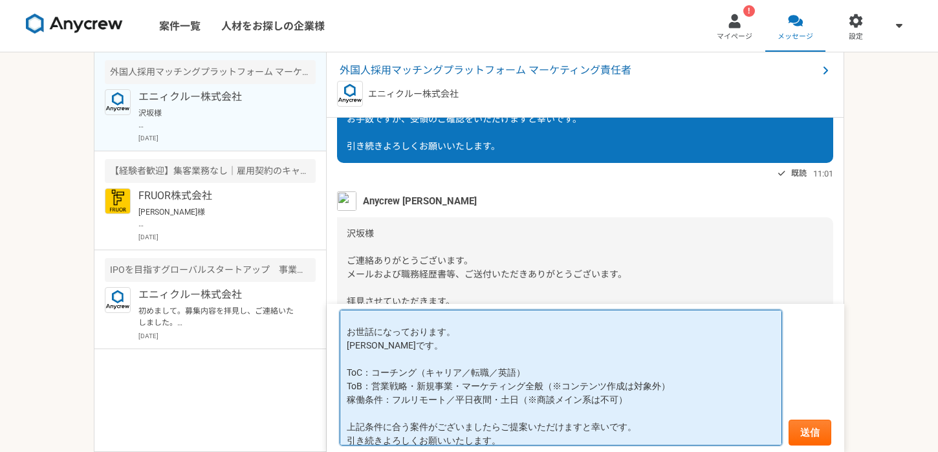
scroll to position [8, 0]
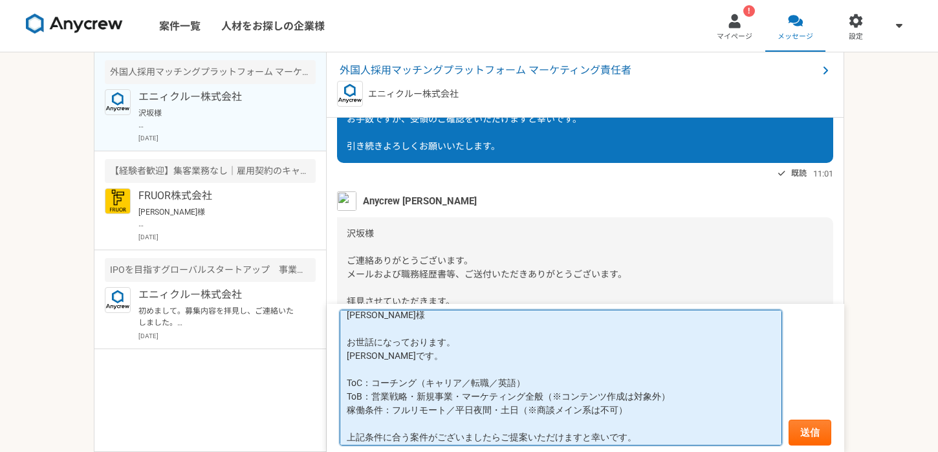
click at [347, 359] on textarea "[PERSON_NAME]様 お世話になっております。 [PERSON_NAME]です。 ToC：コーチング（キャリア／転職／英語） ToB：営業戦略・新規事…" at bounding box center [561, 378] width 442 height 136
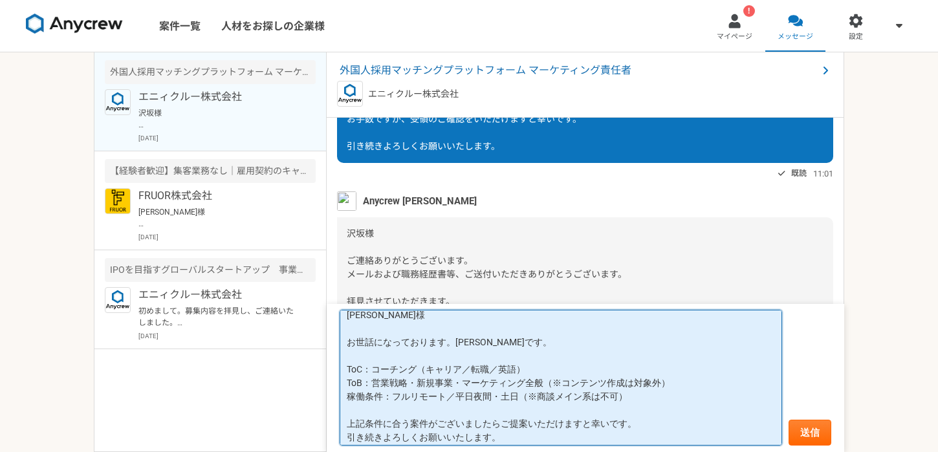
click at [528, 342] on textarea "[PERSON_NAME]様 お世話になっております。[PERSON_NAME]です。 ToC：コーチング（キャリア／転職／英語） ToB：営業戦略・新規事業…" at bounding box center [561, 378] width 442 height 136
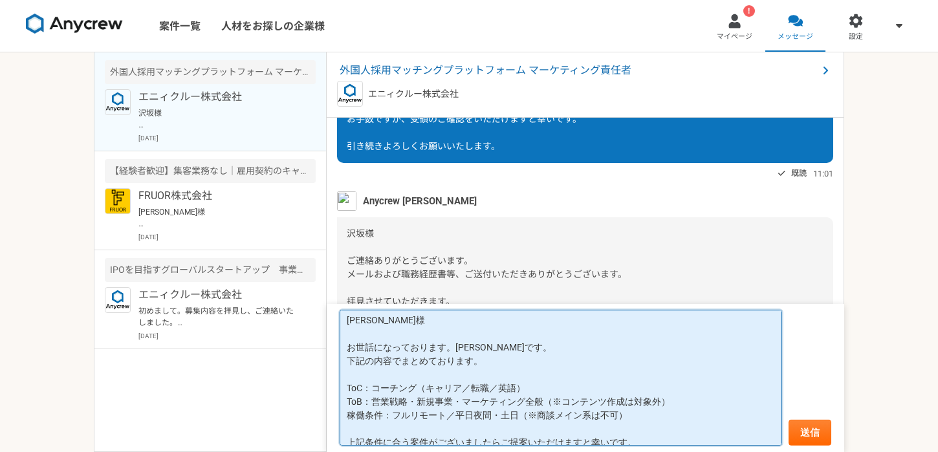
scroll to position [27, 0]
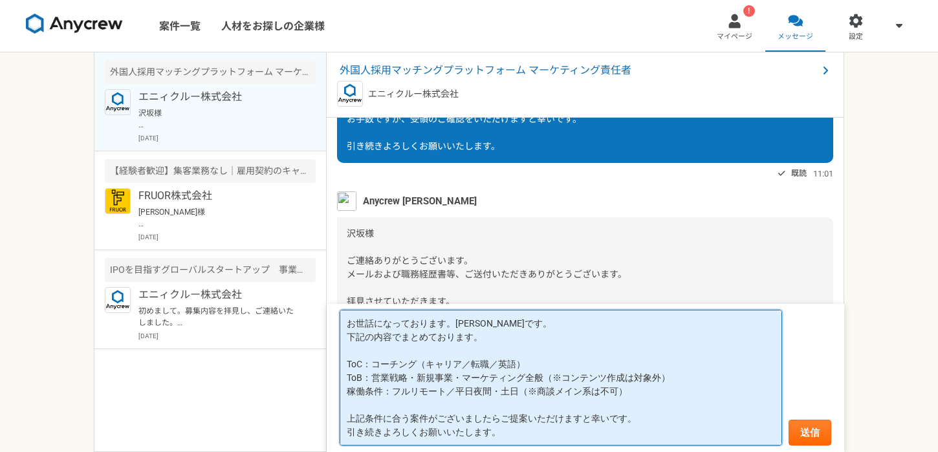
drag, startPoint x: 346, startPoint y: 321, endPoint x: 487, endPoint y: 455, distance: 194.4
click at [487, 451] on html "案件一覧 人材をお探しの企業様 ! マイページ メッセージ 設定 外国人採用マッチングプラットフォーム マーケティング責任者 エニィクルー株式会社 沢坂様 ご…" at bounding box center [469, 226] width 938 height 452
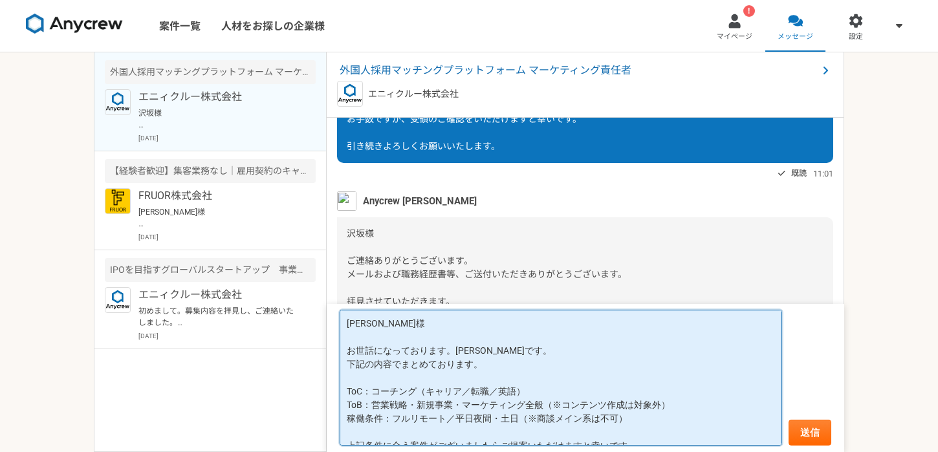
click at [380, 345] on textarea "[PERSON_NAME]様 お世話になっております。[PERSON_NAME]です。 下記の内容でまとめております。 ToC：コーチング（キャリア／転職／英…" at bounding box center [561, 378] width 442 height 136
drag, startPoint x: 351, startPoint y: 366, endPoint x: 508, endPoint y: 367, distance: 157.8
click at [508, 367] on textarea "[PERSON_NAME]様 お世話になっております。[PERSON_NAME]です。 下記の内容でまとめております。 ToC：コーチング（キャリア／転職／英…" at bounding box center [561, 378] width 442 height 136
paste textarea "以下の通り希望条件を整理いたしました。"
type textarea "[PERSON_NAME]様 お世話になっております。[PERSON_NAME]です。 以下の通り希望条件を整理いたしました。 ToC：コーチング（キャリア／…"
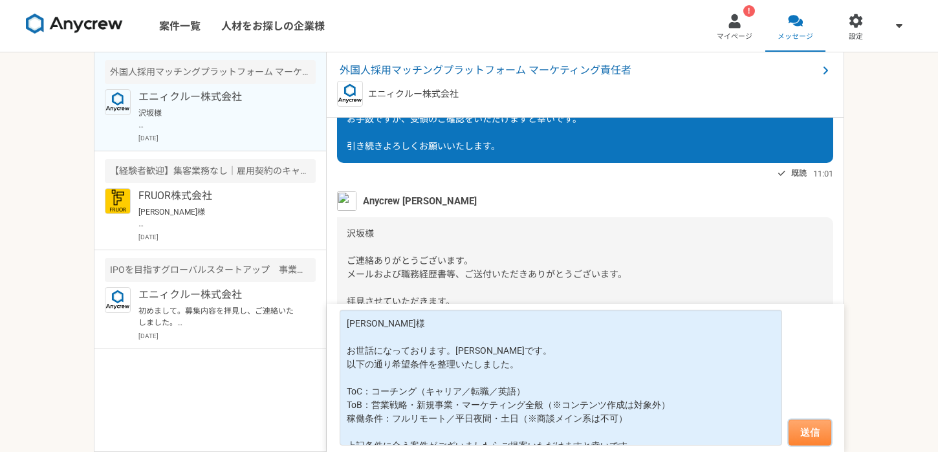
click at [803, 437] on button "送信" at bounding box center [809, 433] width 43 height 26
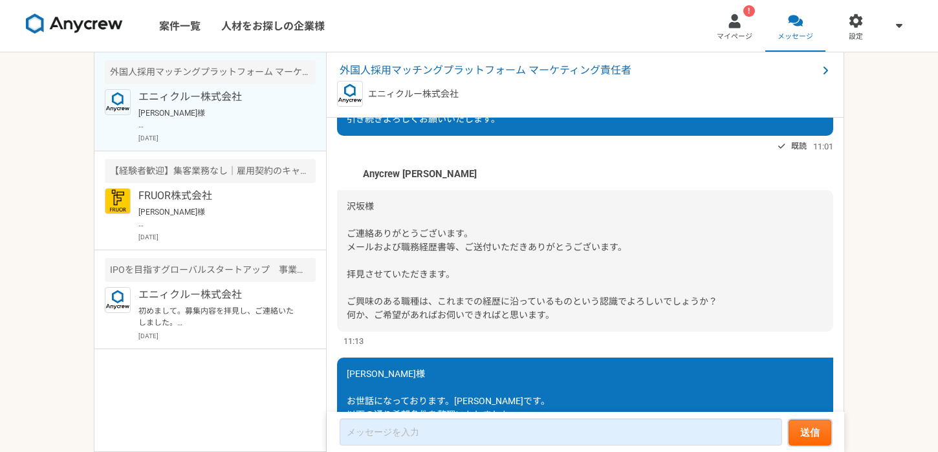
scroll to position [1601, 0]
